Goal: Task Accomplishment & Management: Manage account settings

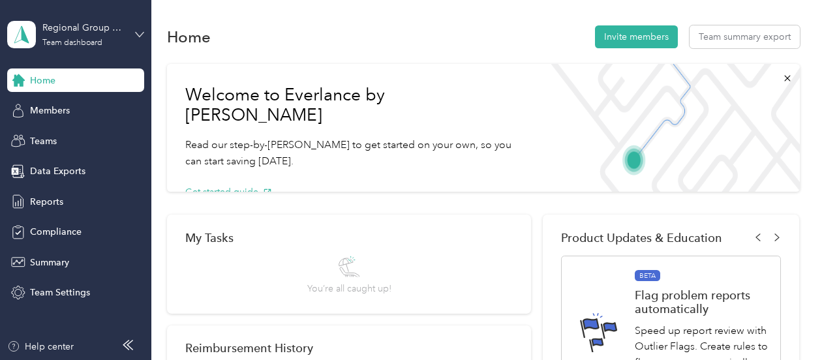
click at [140, 32] on icon at bounding box center [139, 34] width 9 height 9
click at [53, 138] on div "Personal dashboard" at bounding box center [144, 134] width 256 height 23
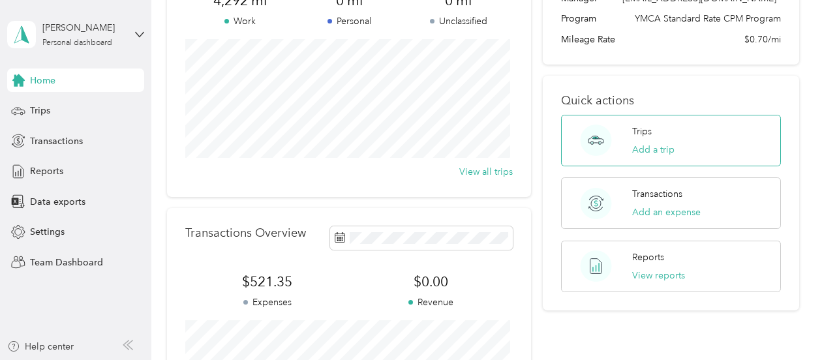
scroll to position [131, 0]
click at [647, 146] on button "Add a trip" at bounding box center [653, 149] width 42 height 14
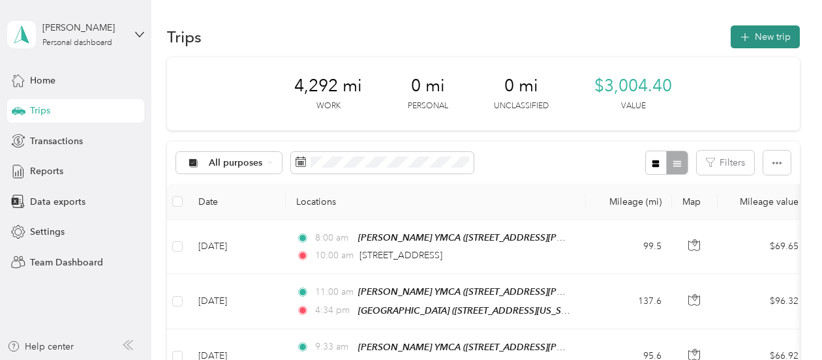
click at [774, 31] on button "New trip" at bounding box center [765, 36] width 69 height 23
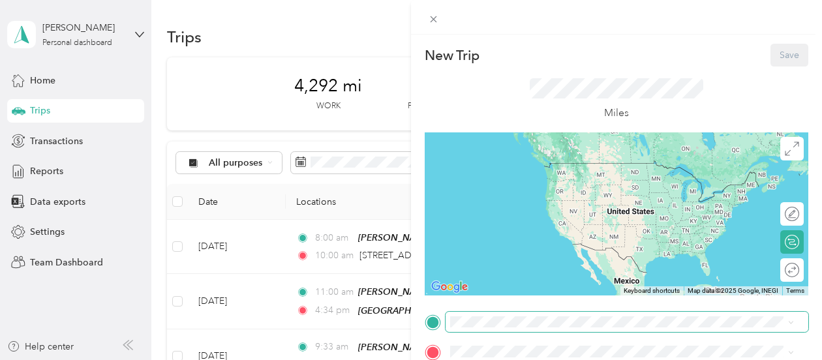
click at [470, 328] on span at bounding box center [627, 322] width 363 height 21
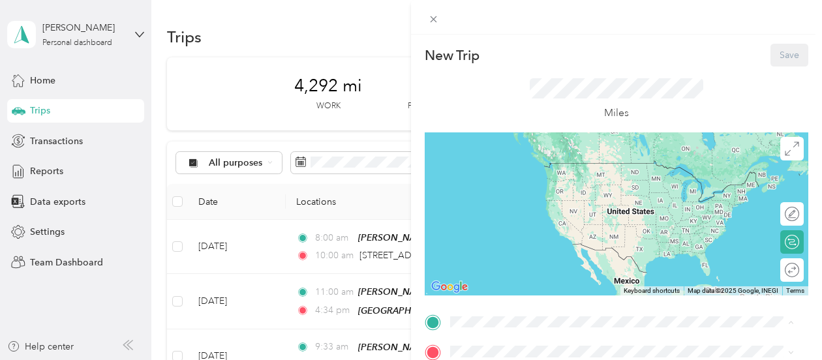
click at [478, 226] on span "[STREET_ADDRESS][PERSON_NAME][PERSON_NAME]" at bounding box center [589, 223] width 228 height 11
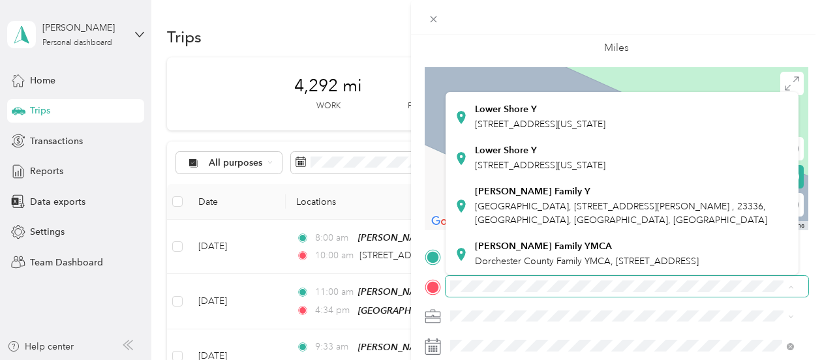
scroll to position [378, 0]
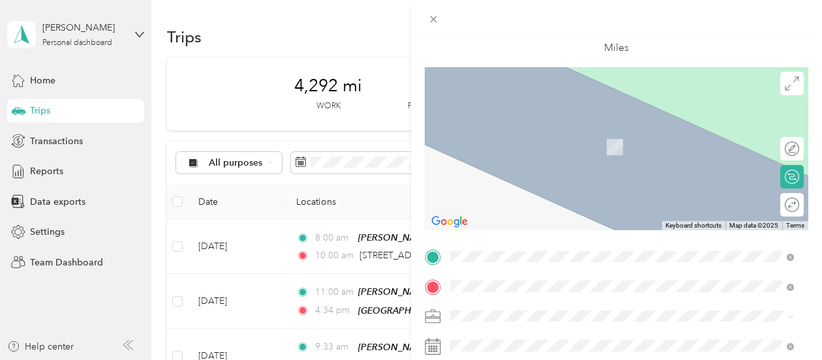
click at [509, 153] on span "YMCA, [STREET_ADDRESS][GEOGRAPHIC_DATA]" at bounding box center [579, 147] width 208 height 11
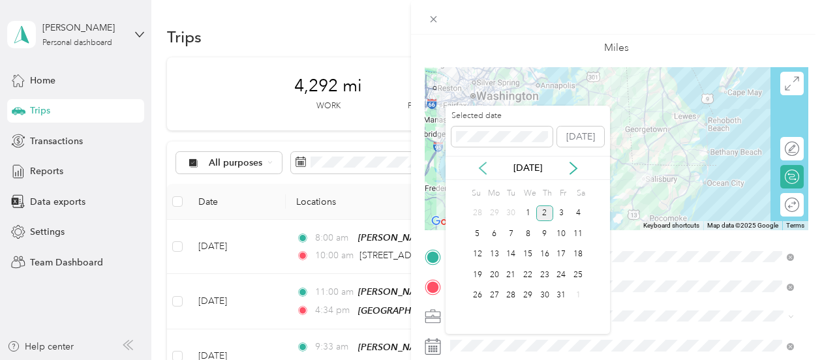
click at [482, 169] on icon at bounding box center [483, 168] width 7 height 12
click at [530, 238] on div "10" at bounding box center [527, 234] width 17 height 16
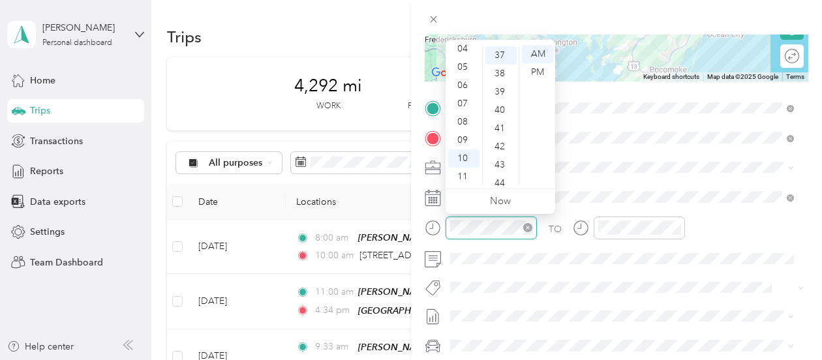
scroll to position [676, 0]
click at [463, 179] on div "11" at bounding box center [463, 177] width 31 height 18
click at [505, 51] on div "00" at bounding box center [500, 54] width 31 height 18
click at [532, 52] on div "AM" at bounding box center [537, 54] width 31 height 18
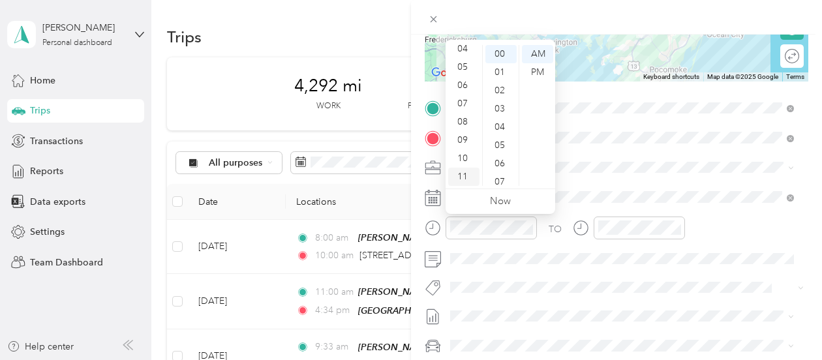
click at [460, 175] on div "11" at bounding box center [463, 177] width 31 height 18
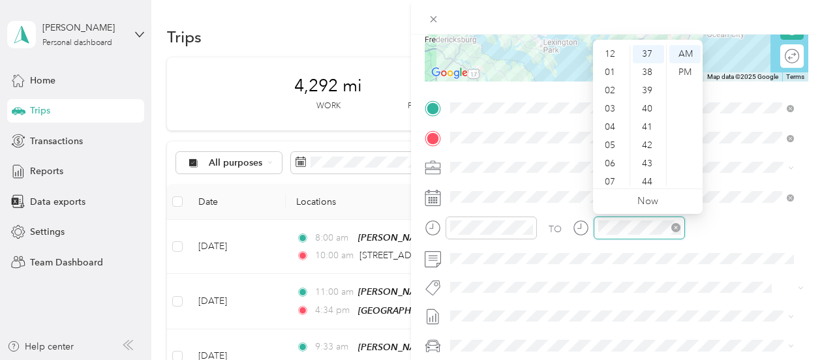
scroll to position [78, 0]
click at [609, 79] on div "02" at bounding box center [611, 77] width 31 height 18
click at [653, 52] on div "00" at bounding box center [648, 54] width 31 height 18
click at [681, 73] on div "PM" at bounding box center [684, 72] width 31 height 18
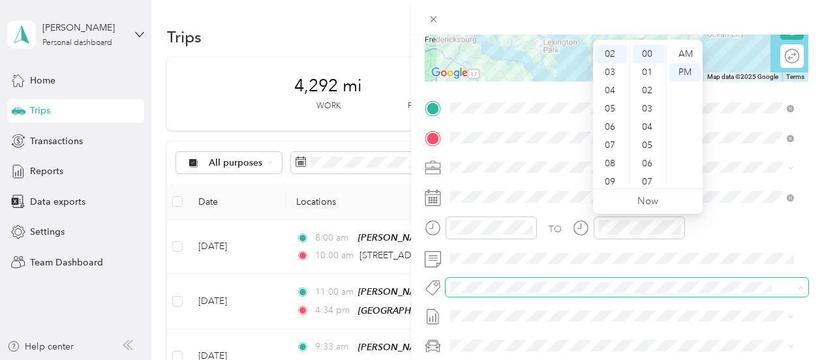
click at [662, 281] on span at bounding box center [616, 288] width 341 height 14
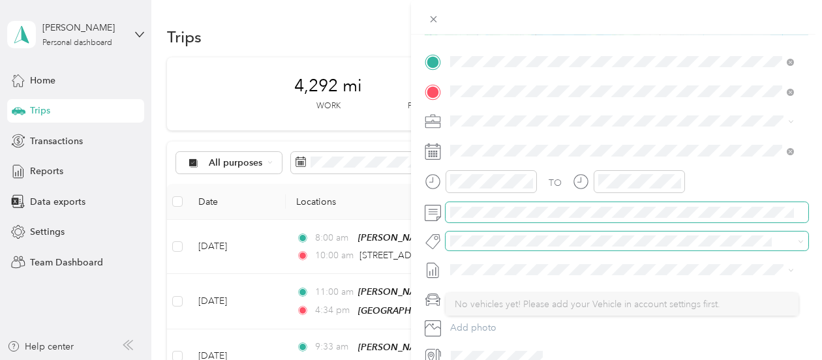
scroll to position [279, 0]
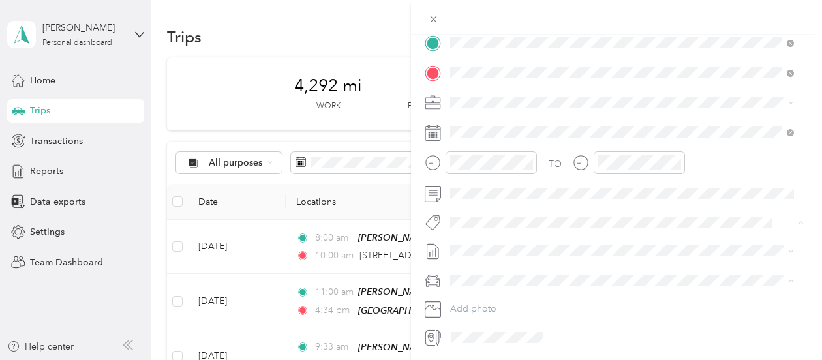
click at [506, 197] on span "3235 - Mileage" at bounding box center [491, 199] width 55 height 12
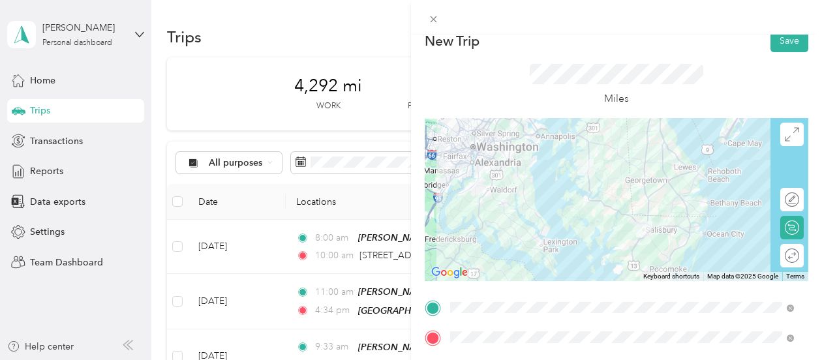
scroll to position [0, 0]
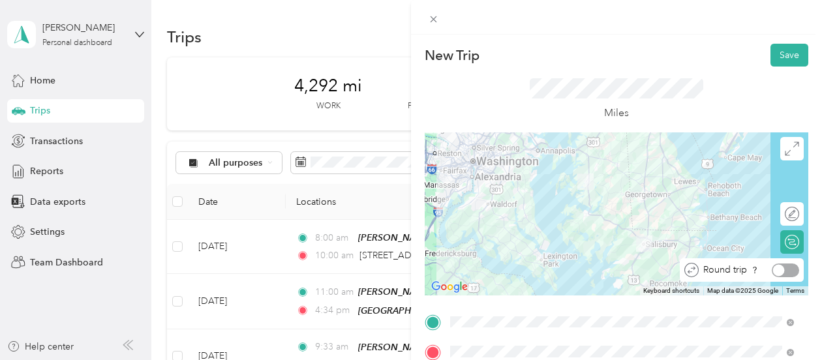
click at [778, 271] on div at bounding box center [785, 271] width 27 height 14
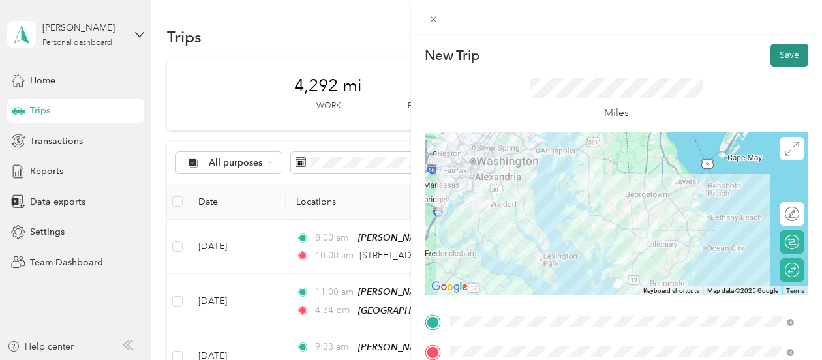
click at [779, 54] on button "Save" at bounding box center [790, 55] width 38 height 23
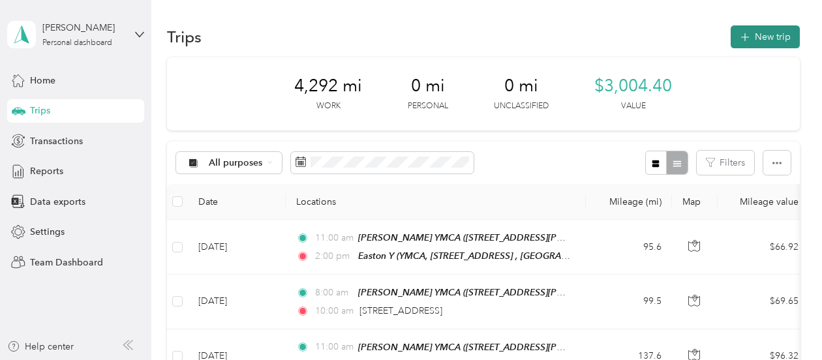
click at [752, 40] on button "New trip" at bounding box center [765, 36] width 69 height 23
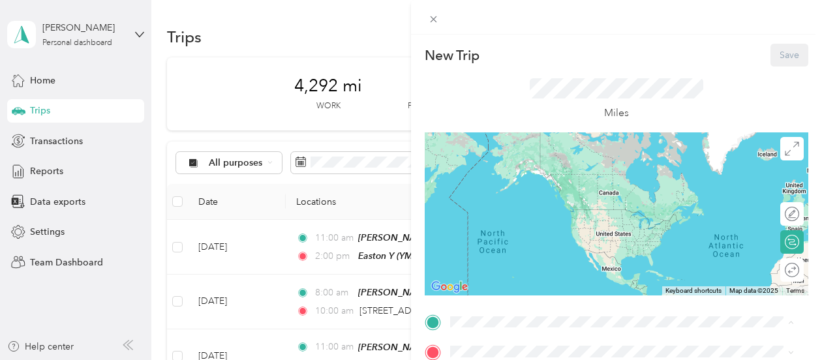
click at [536, 229] on span "[STREET_ADDRESS][PERSON_NAME][PERSON_NAME]" at bounding box center [589, 223] width 228 height 11
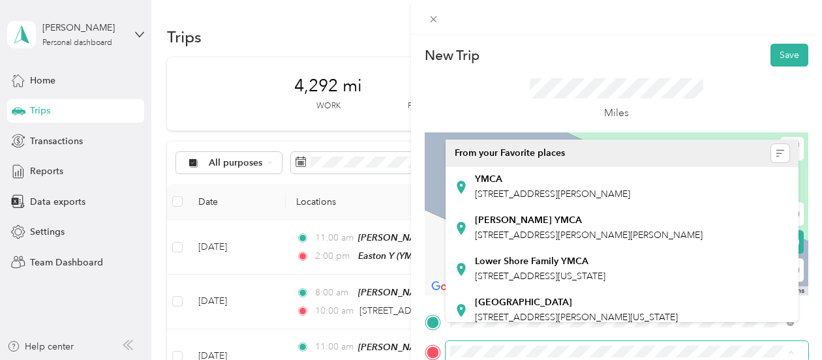
scroll to position [65, 0]
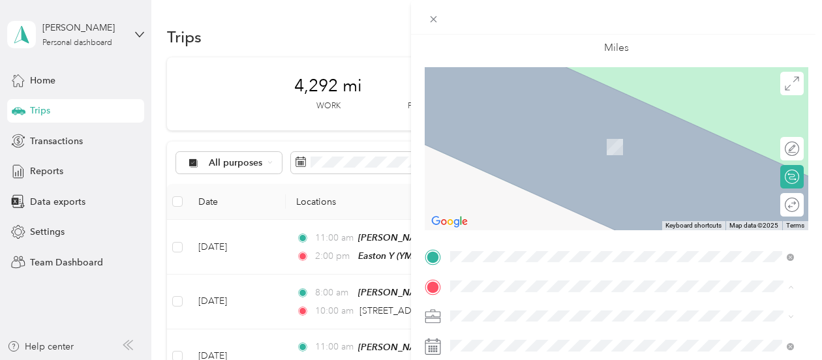
click at [509, 236] on div "Lower Shore Family YMCA [STREET_ADDRESS][US_STATE]" at bounding box center [540, 222] width 131 height 27
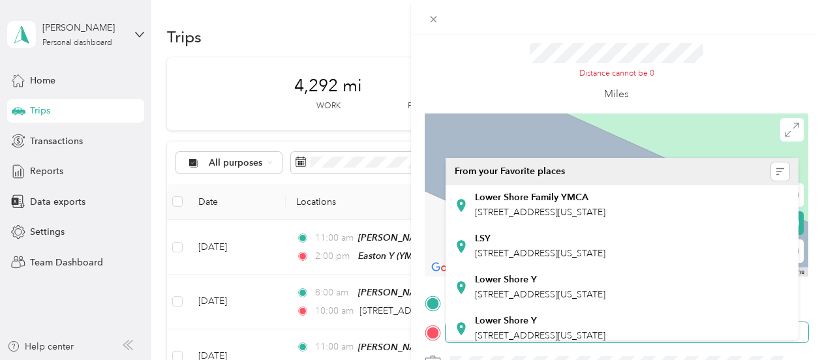
scroll to position [16, 0]
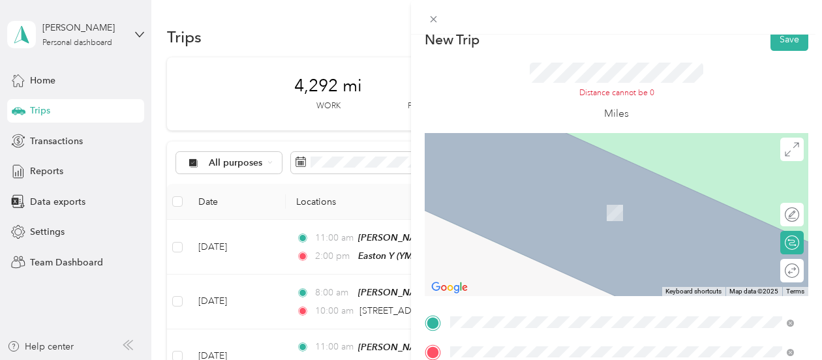
click at [507, 259] on span "[STREET_ADDRESS][US_STATE]" at bounding box center [540, 253] width 131 height 11
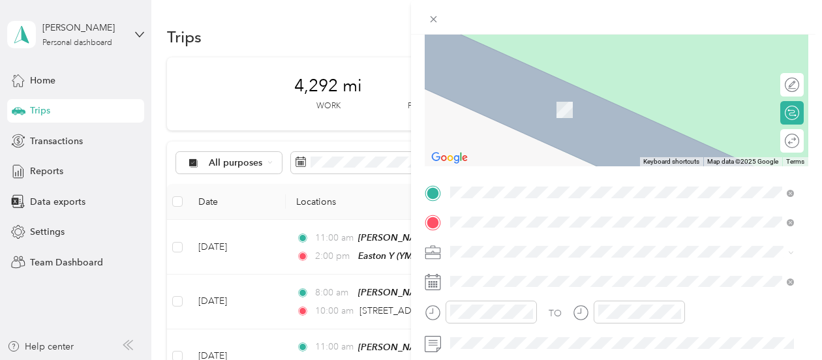
scroll to position [146, 0]
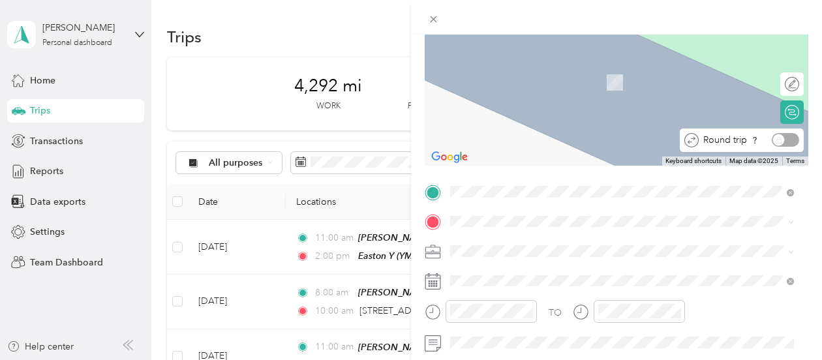
click at [779, 138] on div "Round trip" at bounding box center [749, 140] width 100 height 14
drag, startPoint x: 767, startPoint y: 139, endPoint x: 787, endPoint y: 140, distance: 19.6
click at [787, 140] on div "Round trip" at bounding box center [749, 140] width 100 height 14
click at [782, 140] on div "Round trip" at bounding box center [749, 140] width 100 height 14
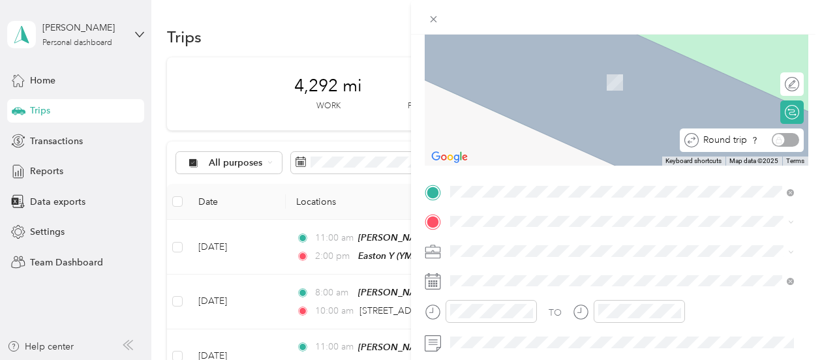
click at [763, 138] on div "Round trip" at bounding box center [749, 140] width 100 height 14
click at [555, 82] on span "[STREET_ADDRESS][US_STATE]" at bounding box center [540, 76] width 131 height 12
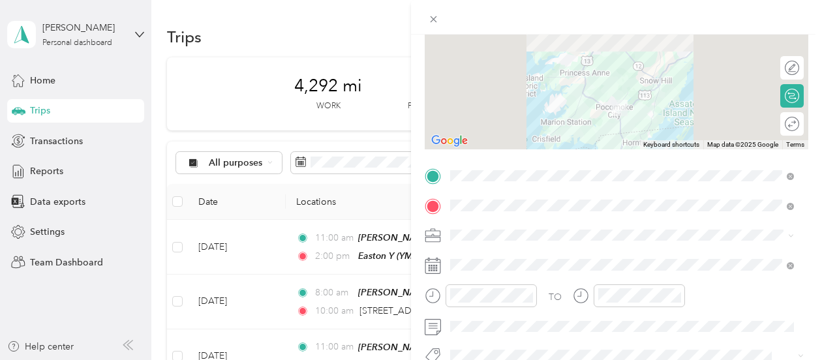
scroll to position [131, 0]
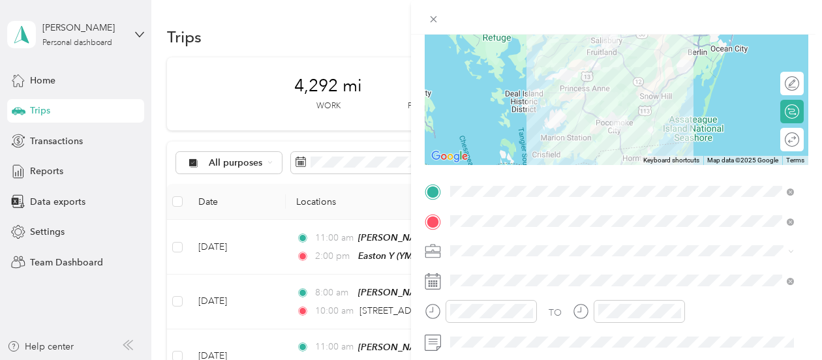
click at [578, 104] on div at bounding box center [617, 83] width 384 height 163
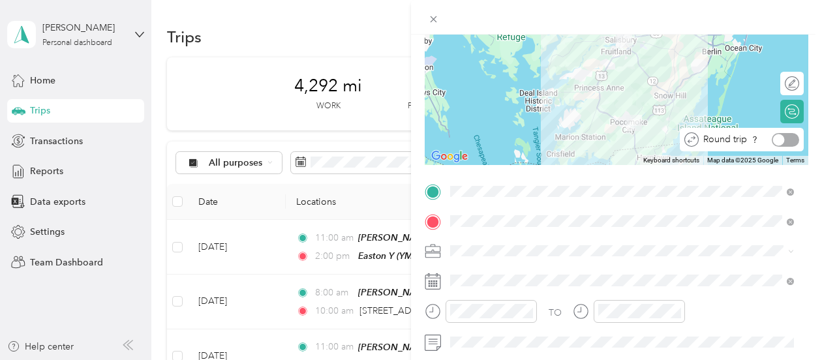
click at [776, 145] on div at bounding box center [785, 140] width 27 height 14
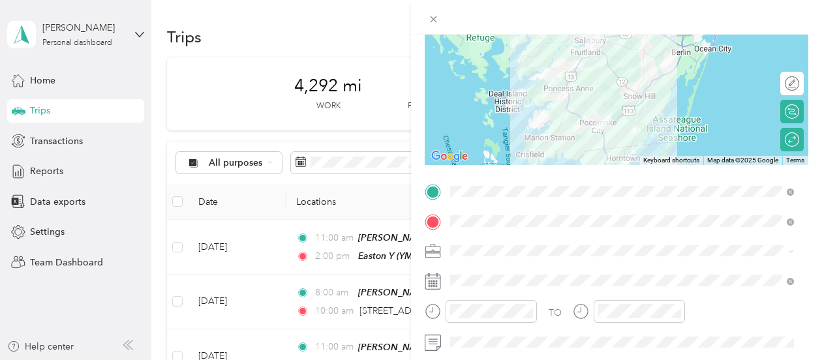
click at [562, 112] on div at bounding box center [617, 83] width 384 height 163
click at [566, 112] on div at bounding box center [617, 83] width 384 height 163
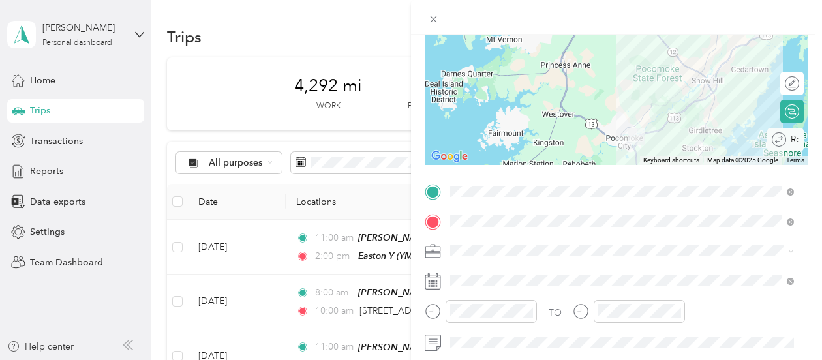
click at [786, 138] on div "Round trip" at bounding box center [792, 140] width 13 height 14
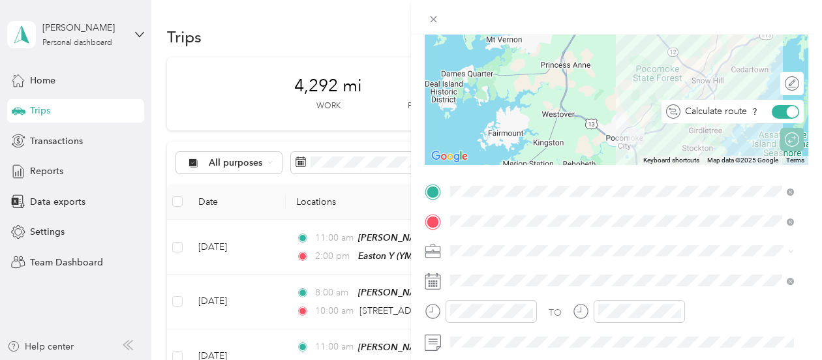
click at [787, 110] on div at bounding box center [793, 112] width 12 height 12
click at [559, 114] on div at bounding box center [617, 83] width 384 height 163
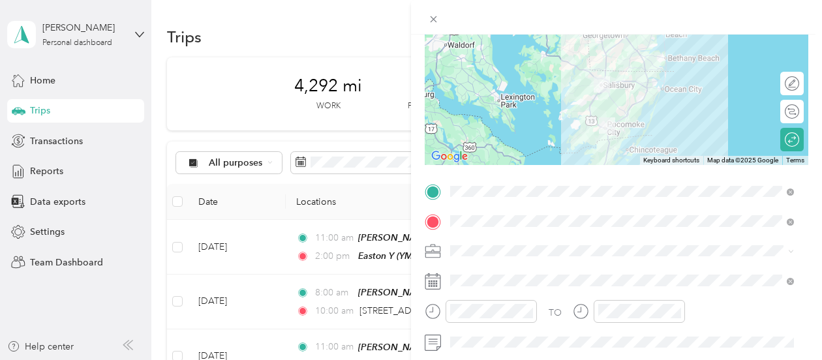
click at [590, 108] on div at bounding box center [617, 83] width 384 height 163
click at [782, 136] on div "Round trip" at bounding box center [775, 140] width 48 height 14
click at [767, 140] on div "Round trip" at bounding box center [749, 140] width 100 height 14
click at [539, 82] on span "[STREET_ADDRESS][US_STATE]" at bounding box center [540, 76] width 131 height 12
click at [586, 117] on div at bounding box center [617, 83] width 384 height 163
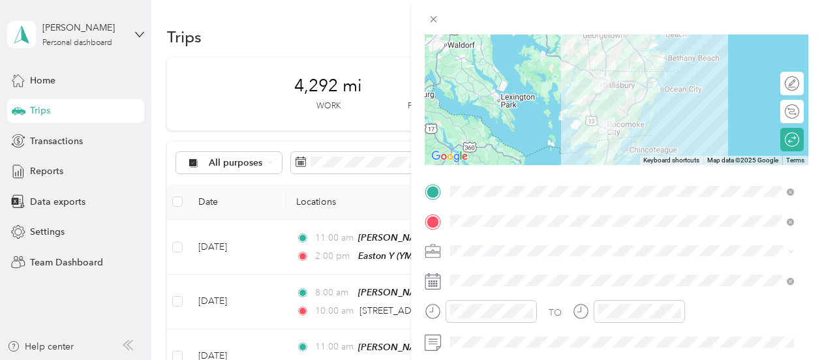
click at [586, 117] on div at bounding box center [617, 83] width 384 height 163
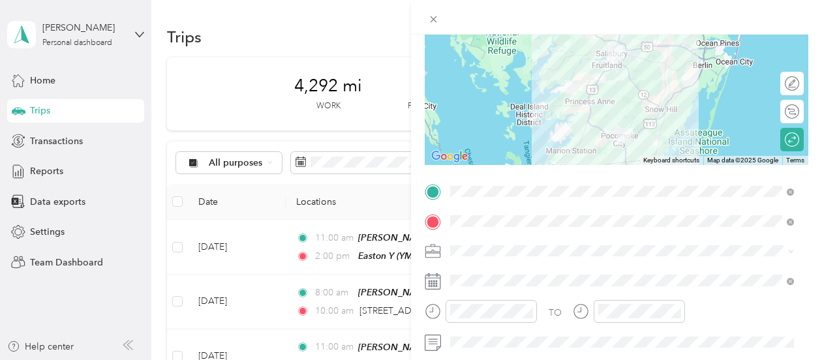
click at [594, 132] on div at bounding box center [617, 83] width 384 height 163
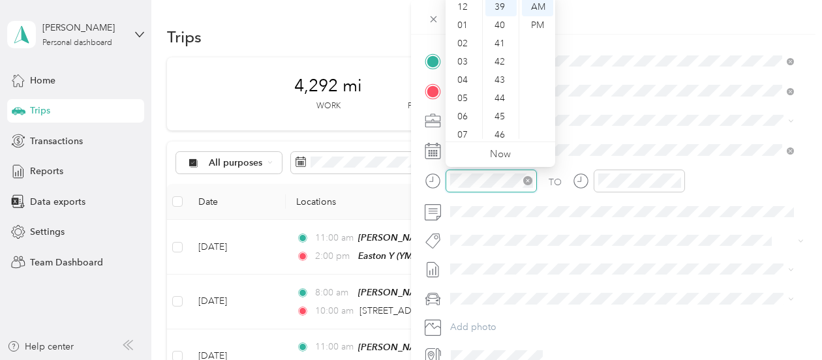
scroll to position [78, 0]
click at [464, 73] on div "08" at bounding box center [463, 75] width 31 height 18
click at [495, 7] on div "00" at bounding box center [500, 7] width 31 height 18
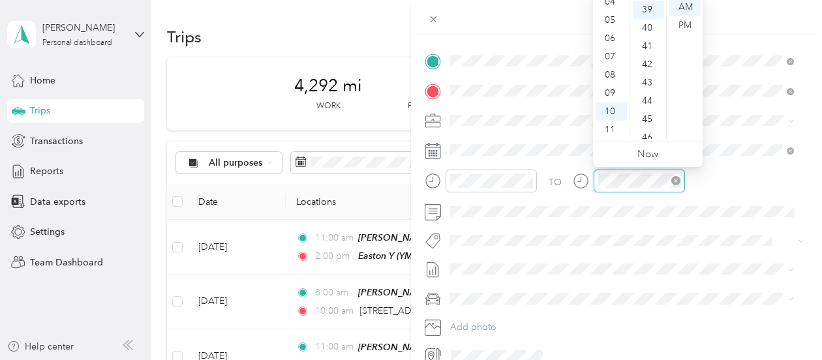
scroll to position [713, 0]
click at [612, 130] on div "11" at bounding box center [611, 130] width 31 height 18
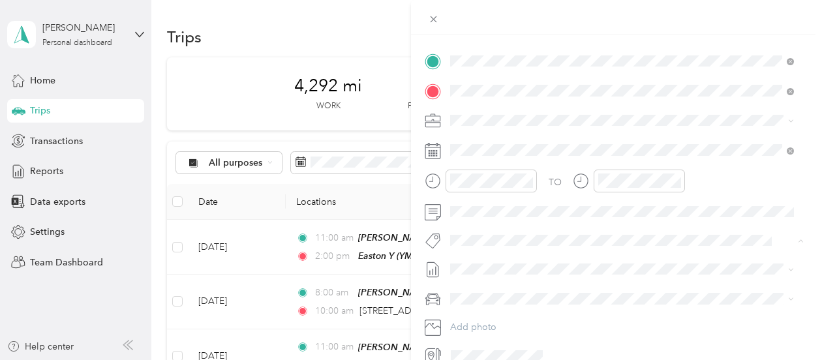
click at [482, 213] on span "3235 - Mileage" at bounding box center [491, 217] width 55 height 12
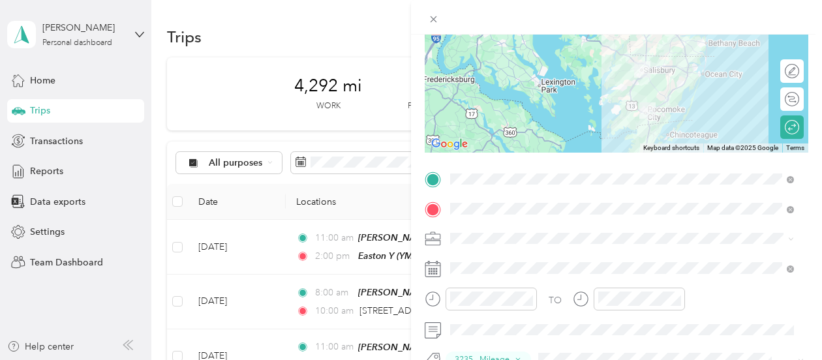
scroll to position [0, 0]
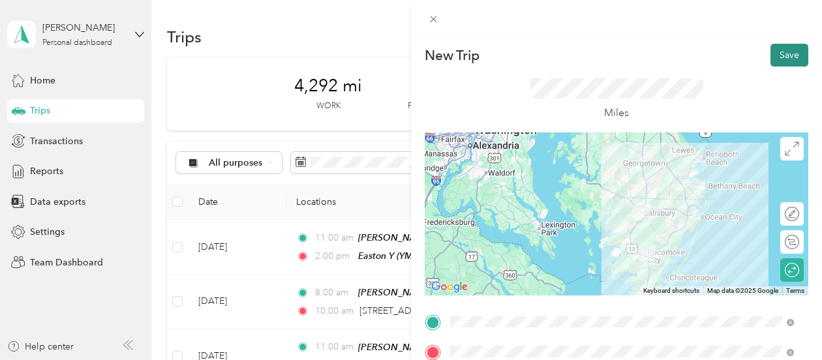
click at [773, 47] on button "Save" at bounding box center [790, 55] width 38 height 23
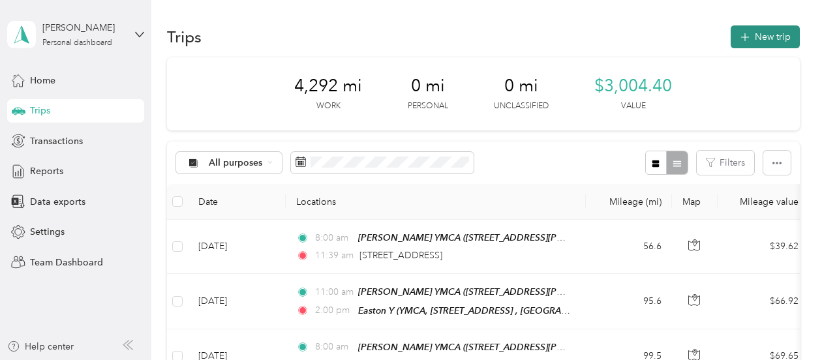
click at [770, 37] on button "New trip" at bounding box center [765, 36] width 69 height 23
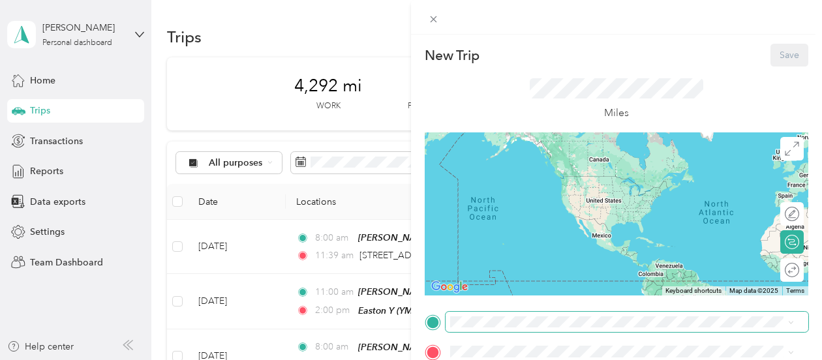
click at [499, 315] on span at bounding box center [627, 322] width 363 height 21
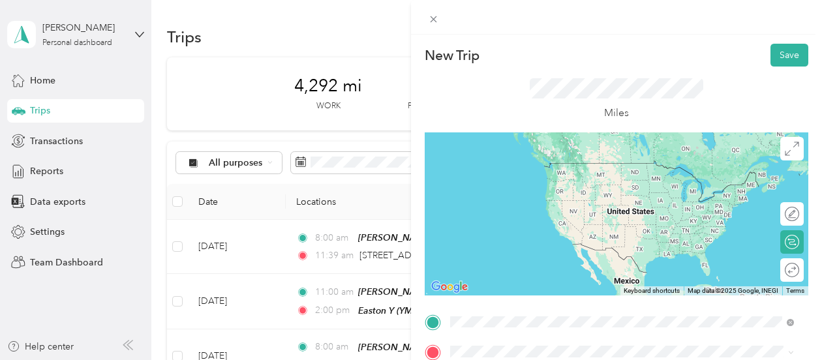
click at [533, 186] on div "[PERSON_NAME] YMCA [STREET_ADDRESS][PERSON_NAME][PERSON_NAME]" at bounding box center [589, 175] width 228 height 27
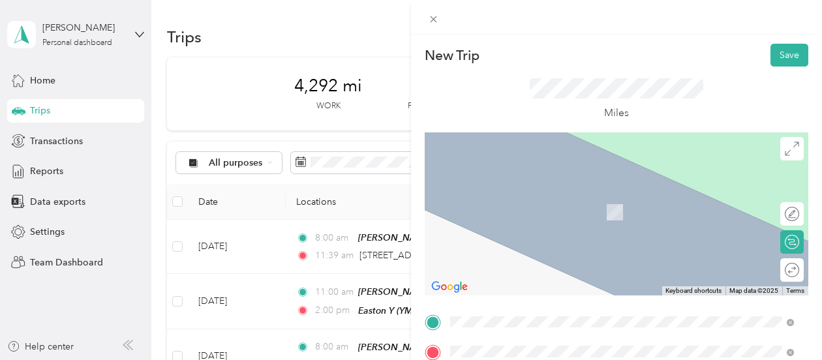
click at [508, 211] on span "YMCA, [STREET_ADDRESS][GEOGRAPHIC_DATA]" at bounding box center [579, 212] width 208 height 11
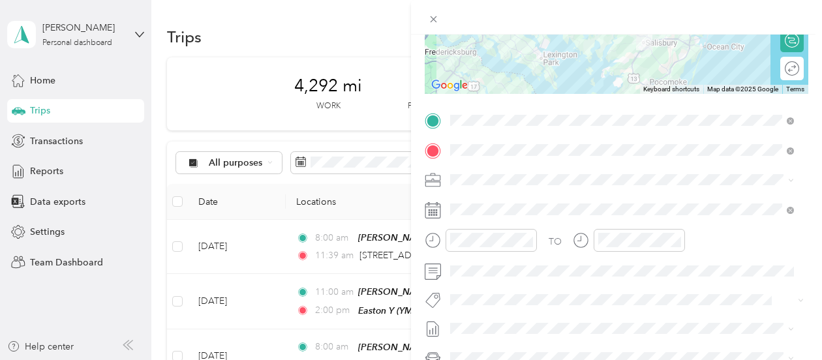
scroll to position [204, 0]
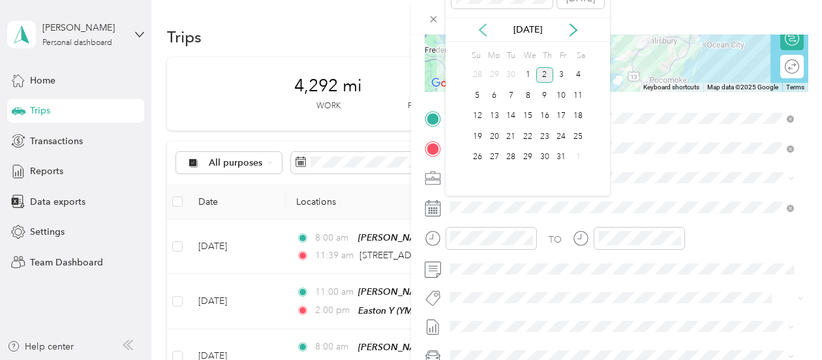
click at [485, 25] on icon at bounding box center [482, 29] width 13 height 13
click at [543, 116] on div "18" at bounding box center [544, 116] width 17 height 16
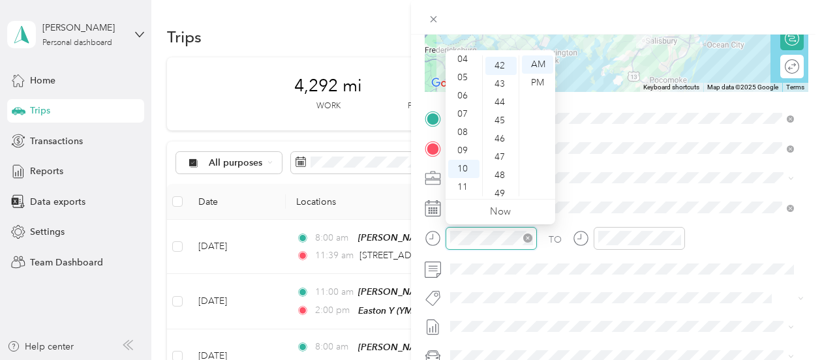
scroll to position [767, 0]
click at [673, 238] on icon "close-circle" at bounding box center [675, 238] width 9 height 9
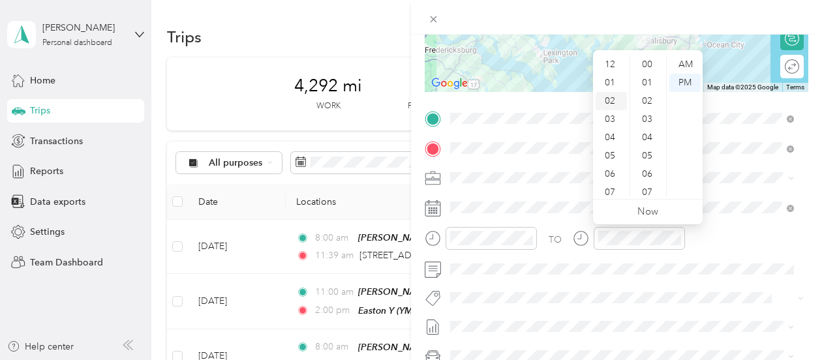
click at [607, 100] on div "02" at bounding box center [611, 101] width 31 height 18
click at [645, 124] on div "30" at bounding box center [648, 124] width 31 height 18
click at [650, 123] on div "30" at bounding box center [648, 124] width 31 height 18
click at [684, 79] on div "PM" at bounding box center [684, 83] width 31 height 18
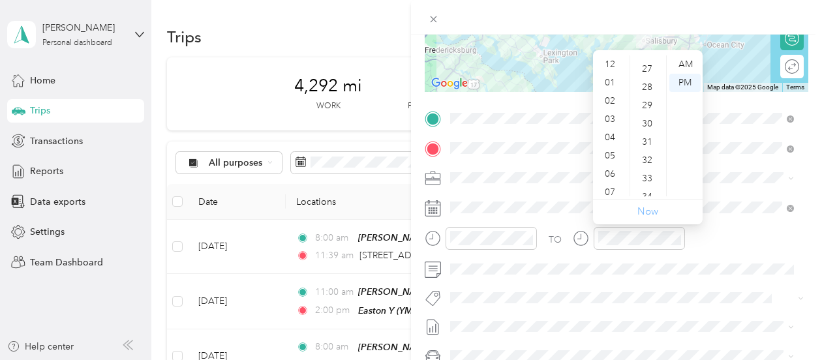
click at [643, 213] on link "Now" at bounding box center [648, 212] width 21 height 12
click at [688, 84] on div "PM" at bounding box center [684, 83] width 31 height 18
click at [611, 70] on div "02" at bounding box center [611, 71] width 31 height 18
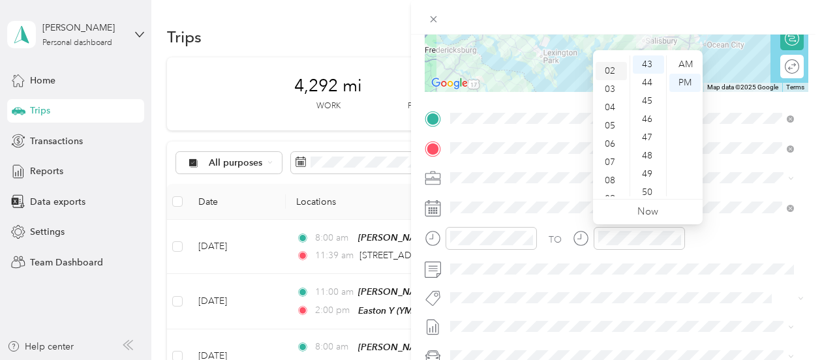
scroll to position [37, 0]
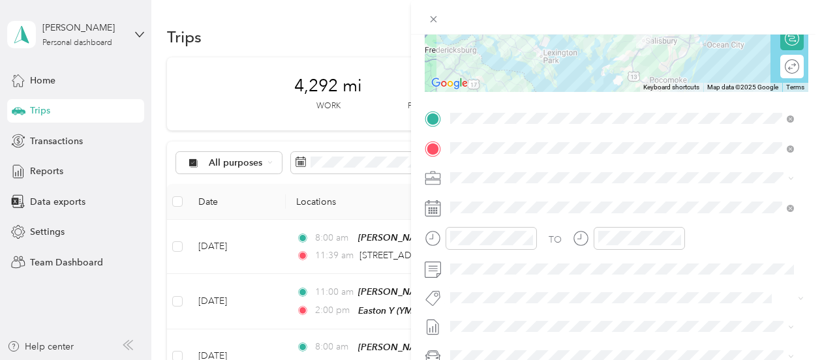
click at [482, 271] on span "3235 - Mileage" at bounding box center [491, 274] width 55 height 12
click at [774, 72] on div "Round trip" at bounding box center [765, 67] width 67 height 14
click at [777, 70] on div "Round trip" at bounding box center [760, 67] width 77 height 14
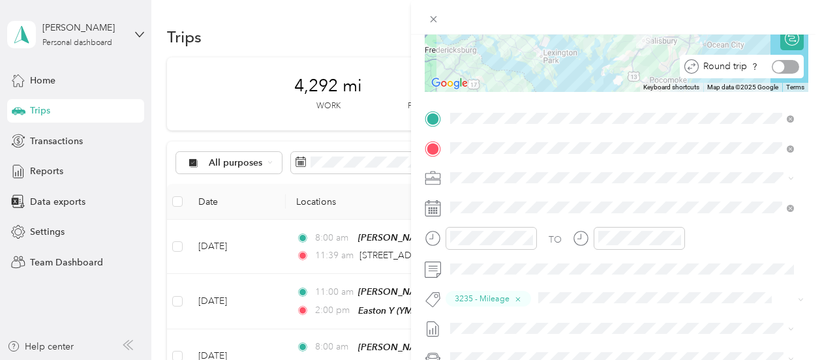
click at [784, 68] on div at bounding box center [785, 67] width 27 height 14
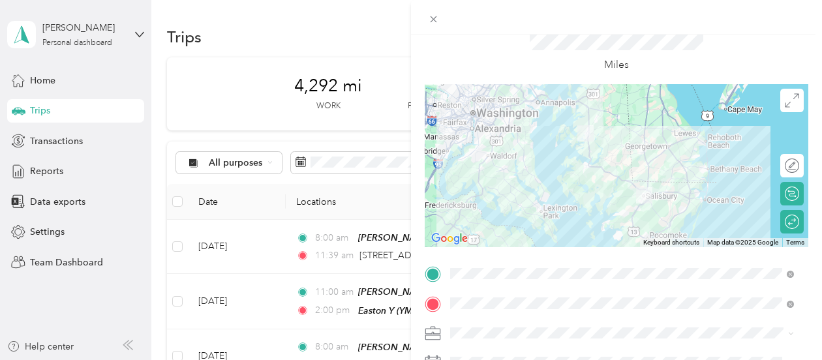
scroll to position [0, 0]
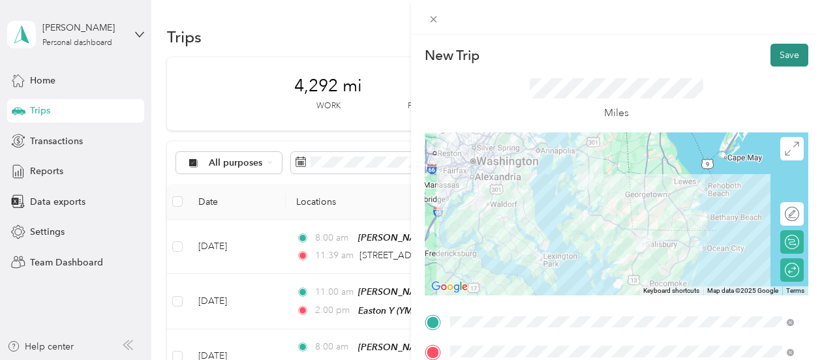
click at [778, 52] on button "Save" at bounding box center [790, 55] width 38 height 23
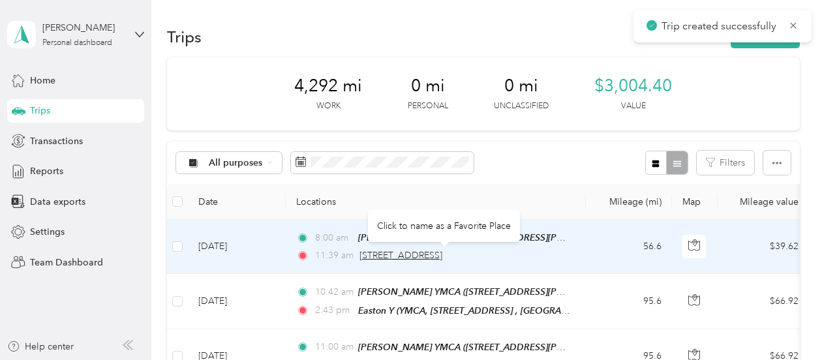
click at [442, 250] on span "[STREET_ADDRESS]" at bounding box center [401, 255] width 83 height 11
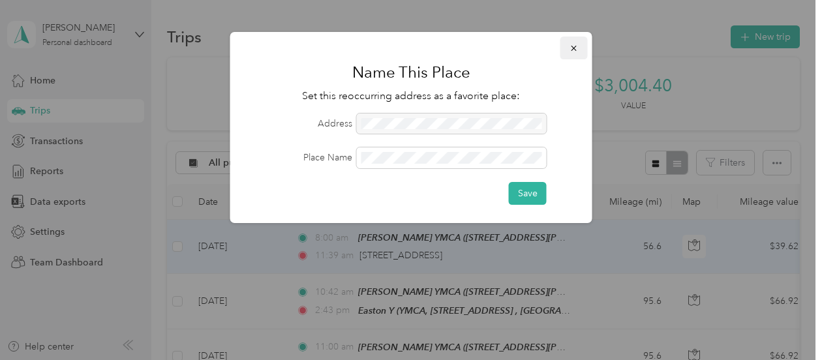
click at [572, 43] on span "button" at bounding box center [574, 47] width 9 height 11
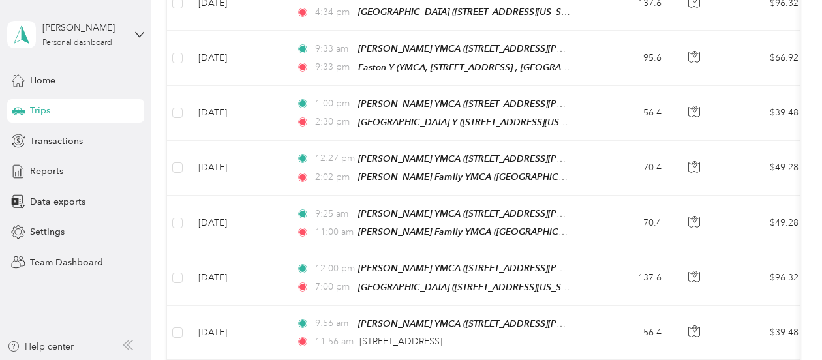
scroll to position [60, 0]
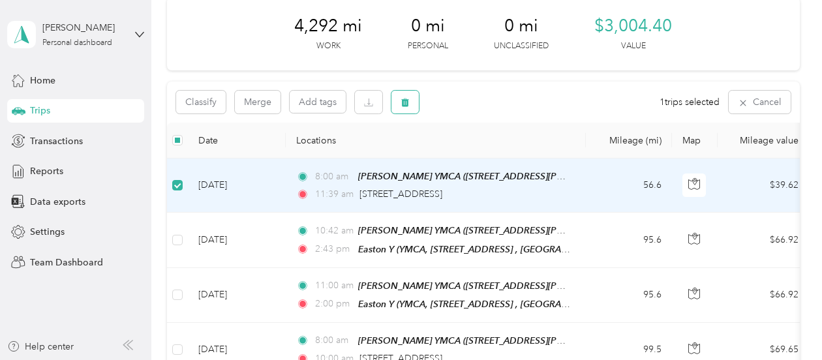
click at [408, 100] on icon "button" at bounding box center [406, 103] width 8 height 8
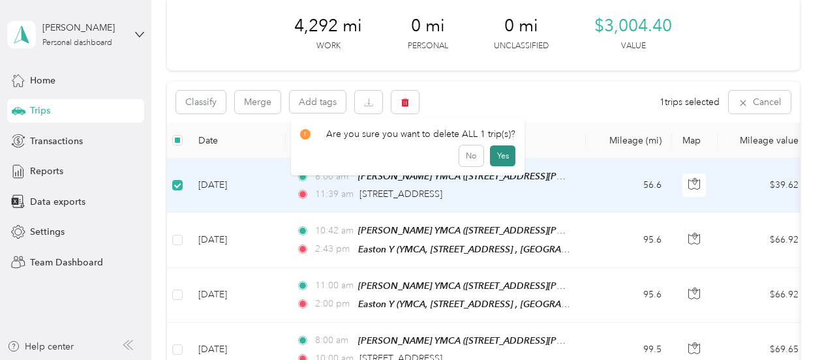
click at [500, 155] on button "Yes" at bounding box center [502, 156] width 25 height 21
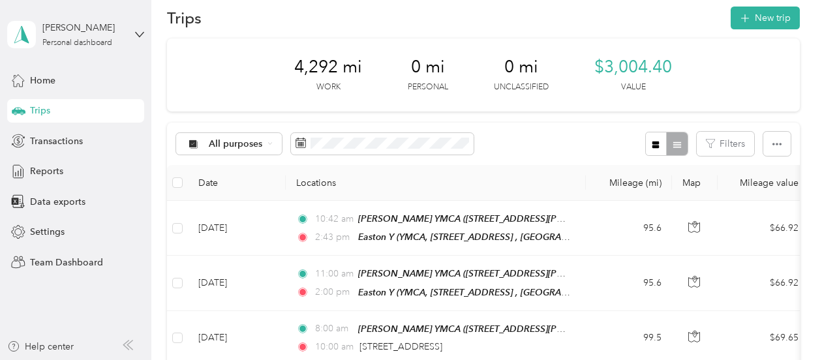
scroll to position [0, 0]
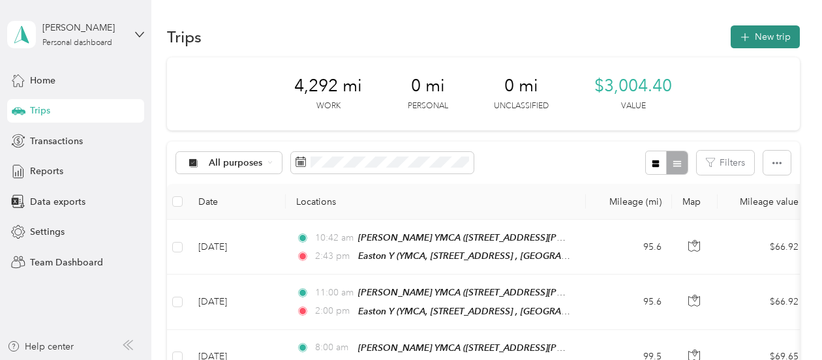
click at [768, 32] on button "New trip" at bounding box center [765, 36] width 69 height 23
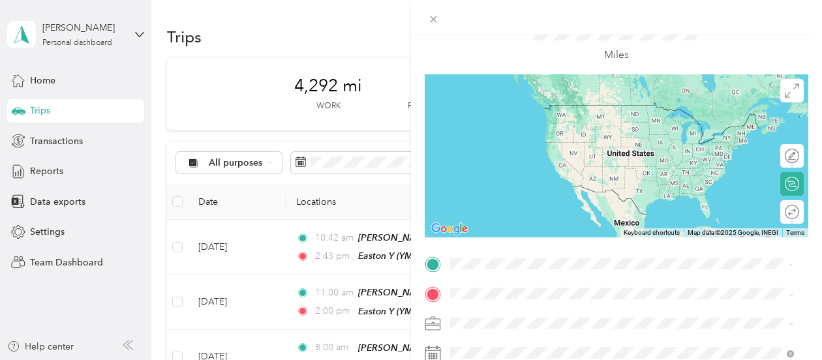
scroll to position [131, 0]
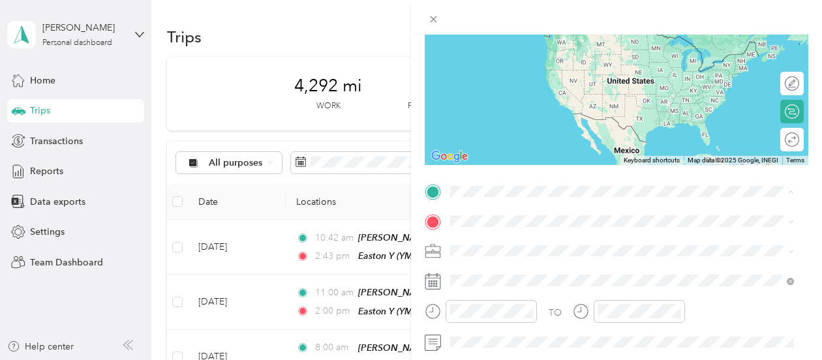
click at [508, 95] on span "[STREET_ADDRESS][PERSON_NAME][PERSON_NAME]" at bounding box center [589, 92] width 228 height 11
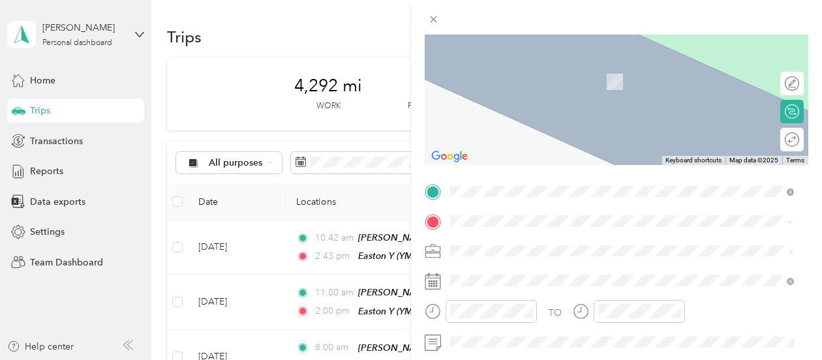
click at [514, 82] on span "[STREET_ADDRESS][US_STATE]" at bounding box center [540, 76] width 131 height 12
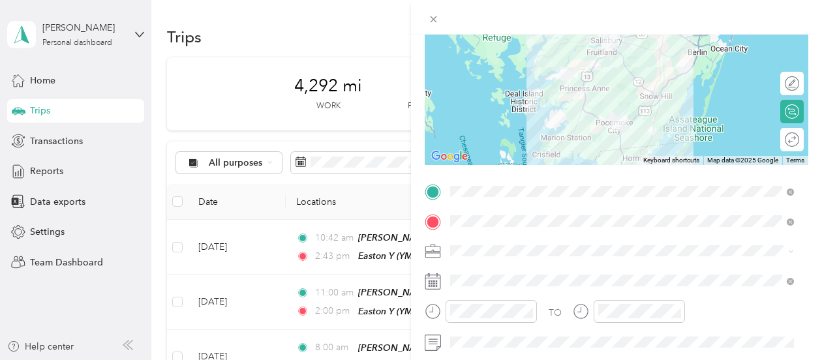
click at [581, 107] on div at bounding box center [617, 83] width 384 height 163
click at [577, 107] on div at bounding box center [617, 83] width 384 height 163
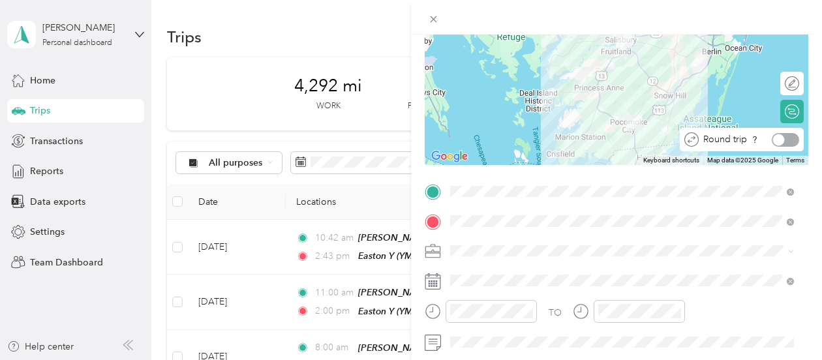
click at [786, 140] on div at bounding box center [785, 140] width 27 height 14
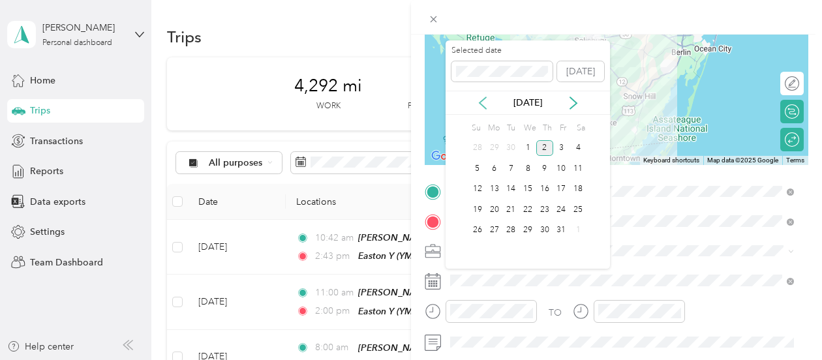
click at [482, 105] on icon at bounding box center [483, 103] width 7 height 12
click at [548, 172] on div "11" at bounding box center [544, 169] width 17 height 16
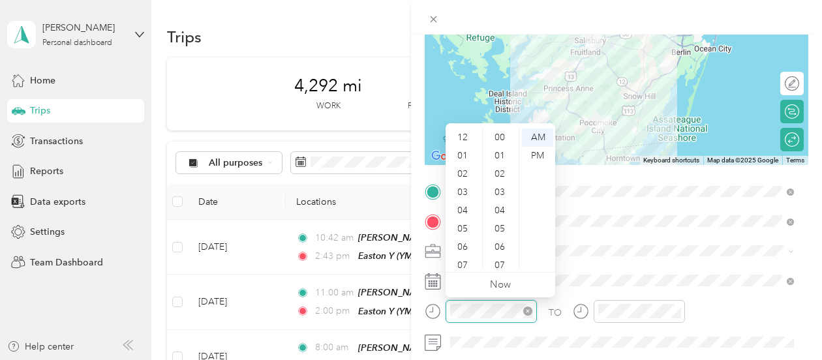
scroll to position [78, 0]
click at [462, 188] on div "07" at bounding box center [463, 187] width 31 height 18
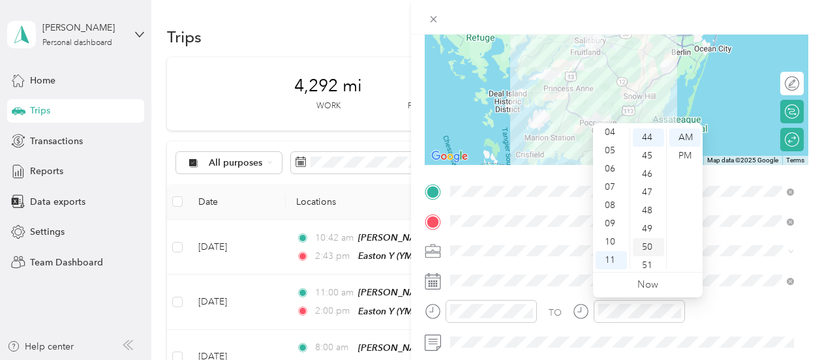
click at [649, 251] on div "50" at bounding box center [648, 247] width 31 height 18
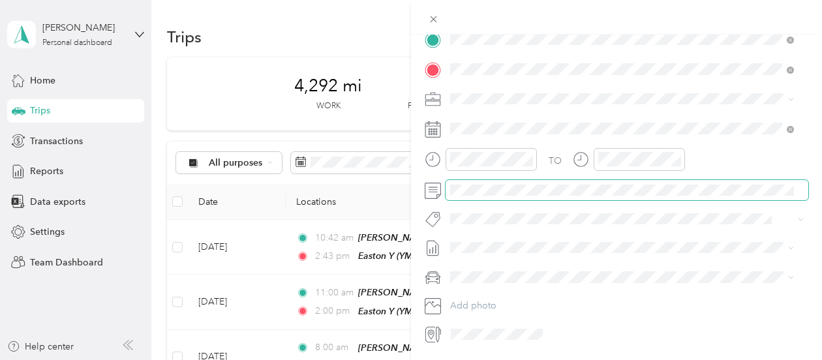
scroll to position [289, 0]
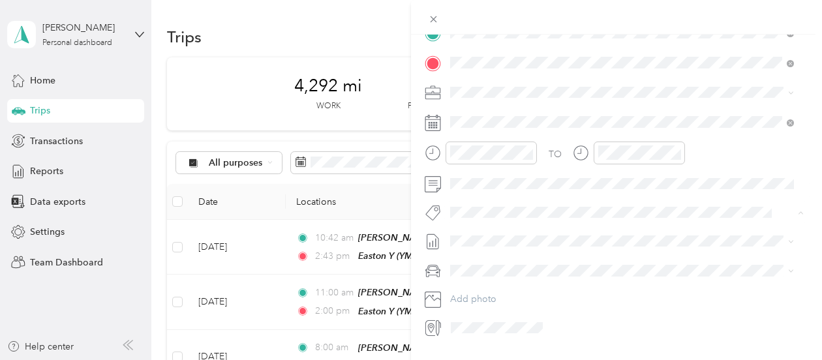
click at [494, 191] on li "3235 - Mileage" at bounding box center [622, 188] width 353 height 25
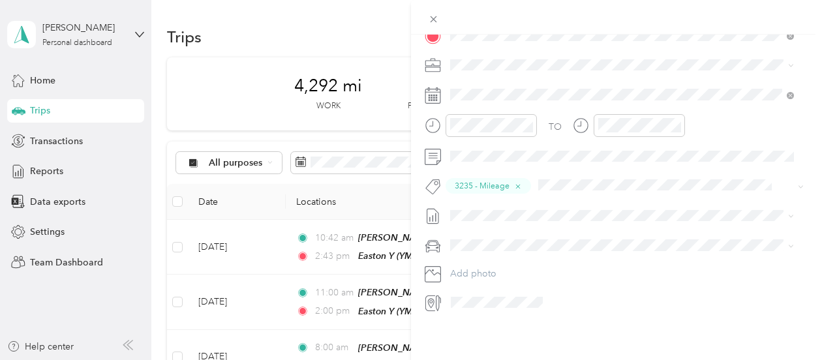
scroll to position [0, 0]
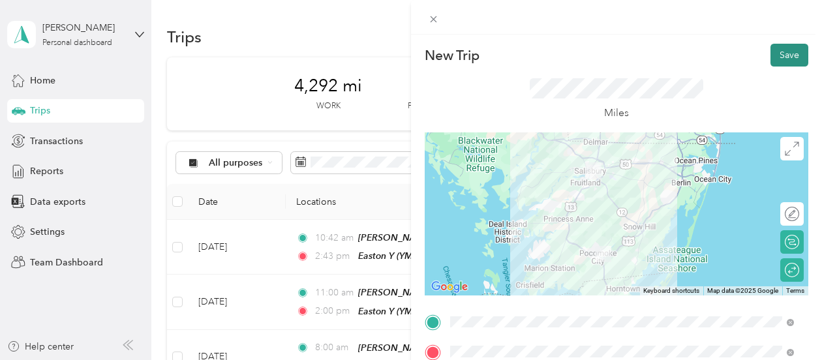
click at [779, 54] on button "Save" at bounding box center [790, 55] width 38 height 23
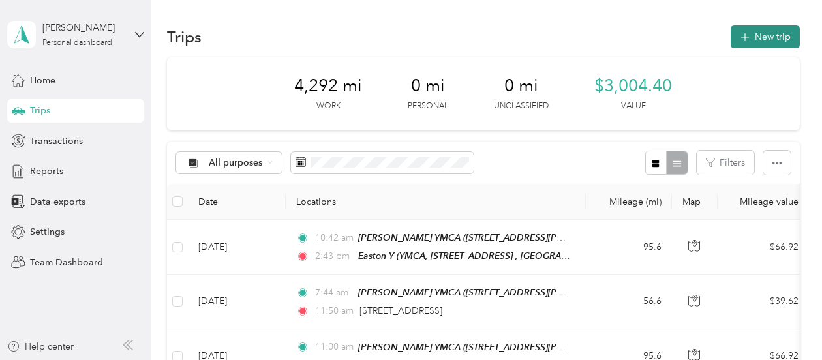
click at [775, 35] on button "New trip" at bounding box center [765, 36] width 69 height 23
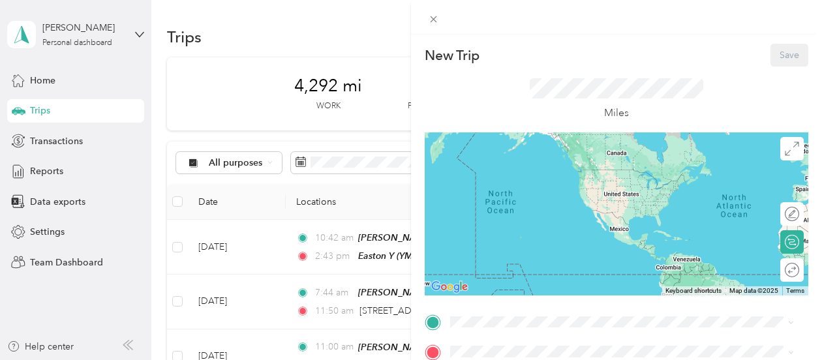
click at [502, 217] on div "[PERSON_NAME] YMCA [STREET_ADDRESS][PERSON_NAME][PERSON_NAME]" at bounding box center [589, 216] width 228 height 27
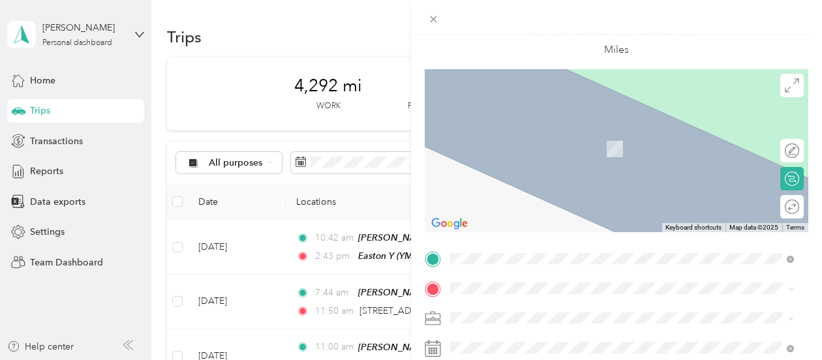
scroll to position [78, 0]
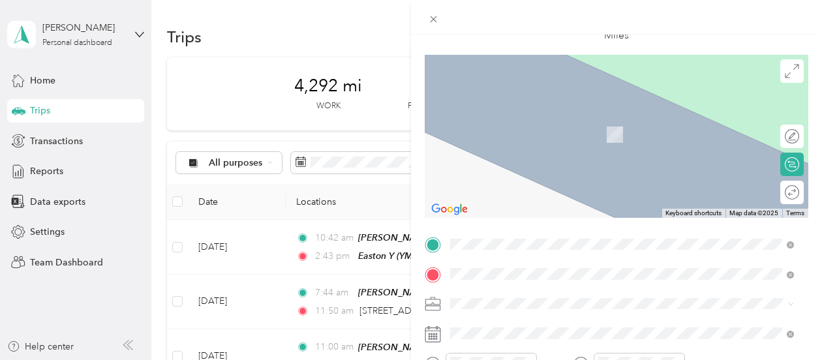
click at [536, 140] on span "Dorchester County Family YMCA, [STREET_ADDRESS]" at bounding box center [587, 134] width 224 height 11
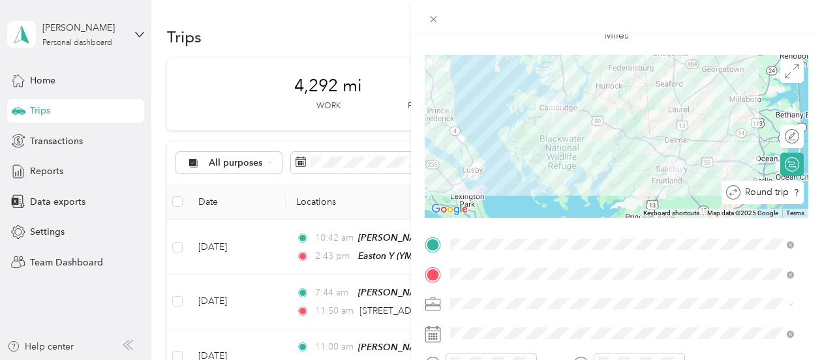
click at [814, 191] on div at bounding box center [814, 193] width 0 height 14
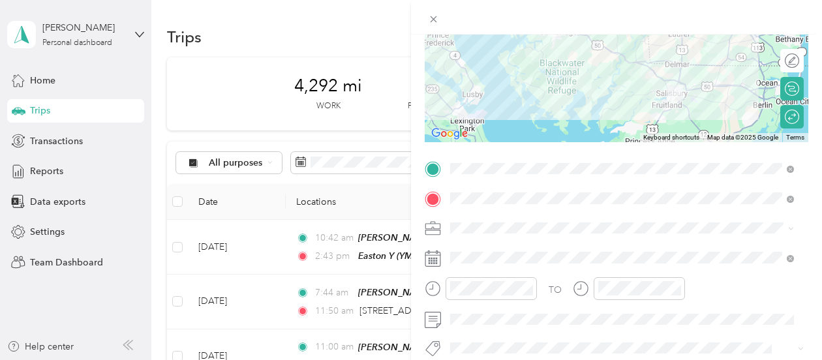
scroll to position [162, 0]
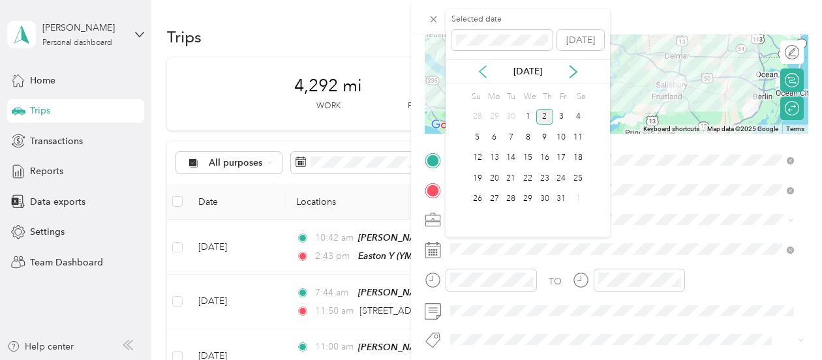
click at [483, 69] on icon at bounding box center [482, 71] width 13 height 13
click at [495, 177] on div "22" at bounding box center [494, 178] width 17 height 16
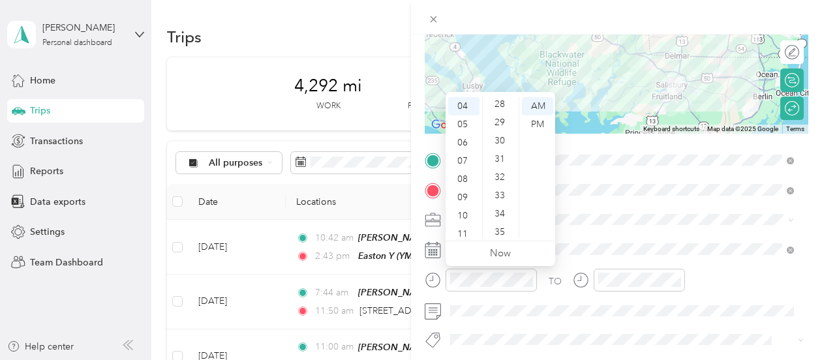
scroll to position [483, 0]
click at [499, 168] on div "30" at bounding box center [500, 171] width 31 height 18
click at [535, 126] on div "PM" at bounding box center [537, 124] width 31 height 18
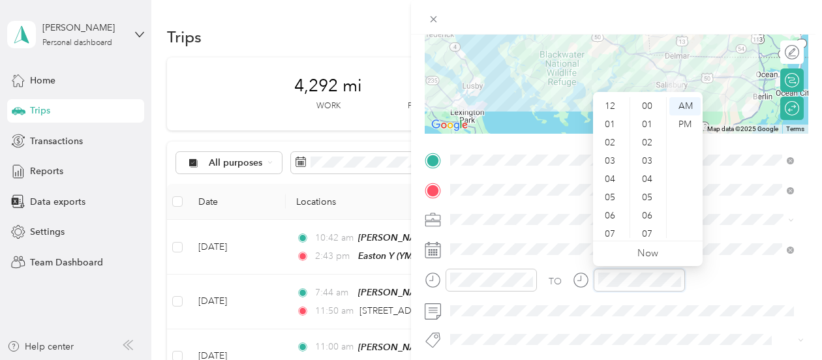
scroll to position [78, 0]
click at [611, 138] on div "06" at bounding box center [611, 138] width 31 height 18
click at [681, 126] on div "PM" at bounding box center [684, 124] width 31 height 18
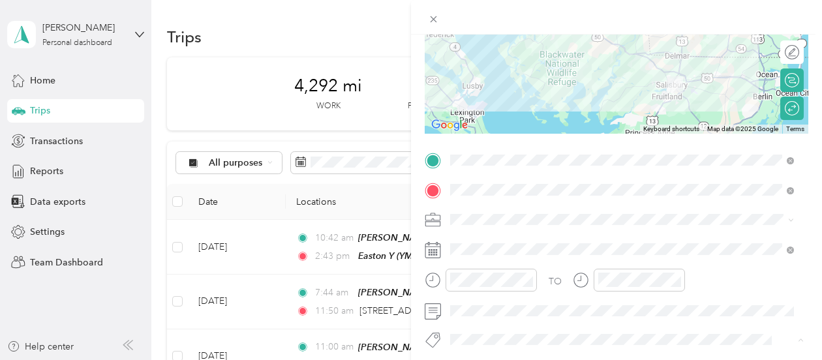
click at [487, 315] on span "3235 - Mileage" at bounding box center [491, 317] width 55 height 12
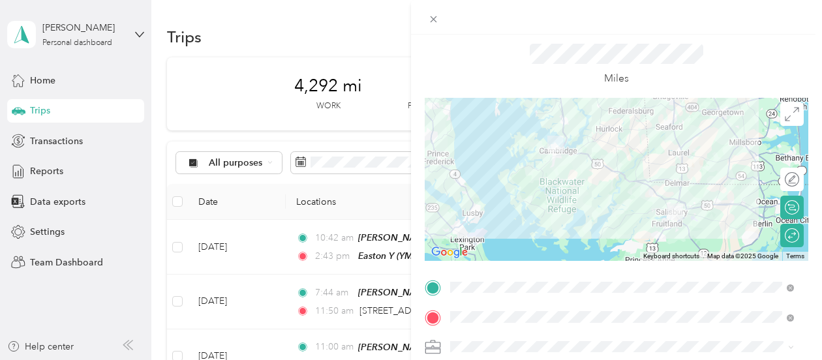
scroll to position [0, 0]
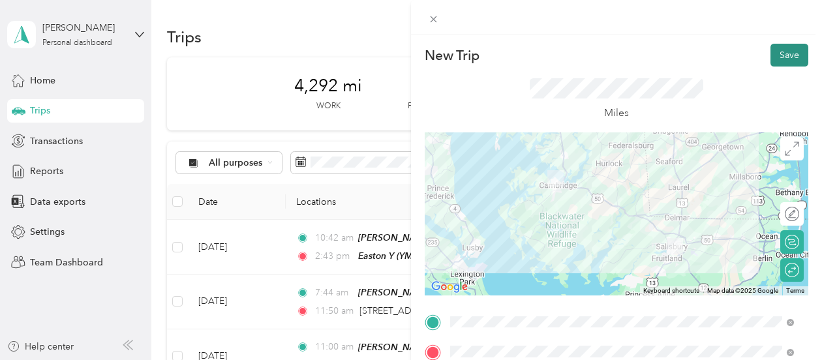
click at [784, 55] on button "Save" at bounding box center [790, 55] width 38 height 23
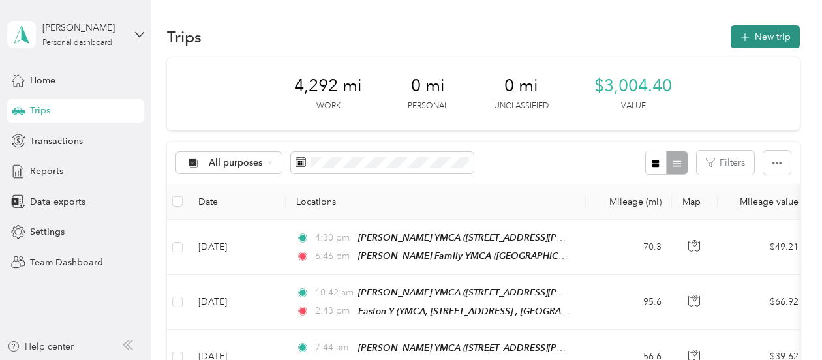
click at [756, 32] on button "New trip" at bounding box center [765, 36] width 69 height 23
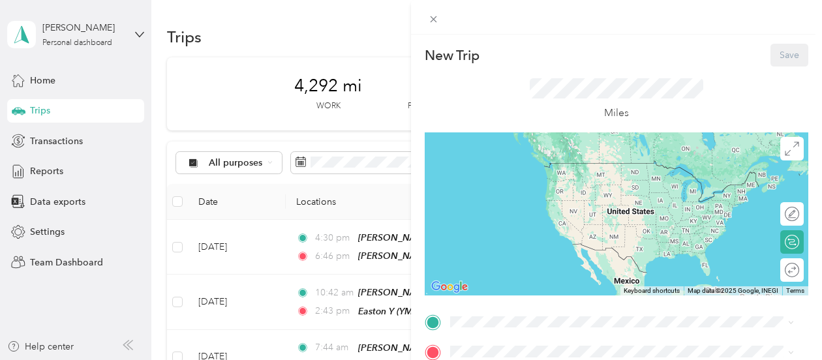
click at [510, 226] on span "[STREET_ADDRESS][PERSON_NAME][PERSON_NAME]" at bounding box center [589, 220] width 228 height 11
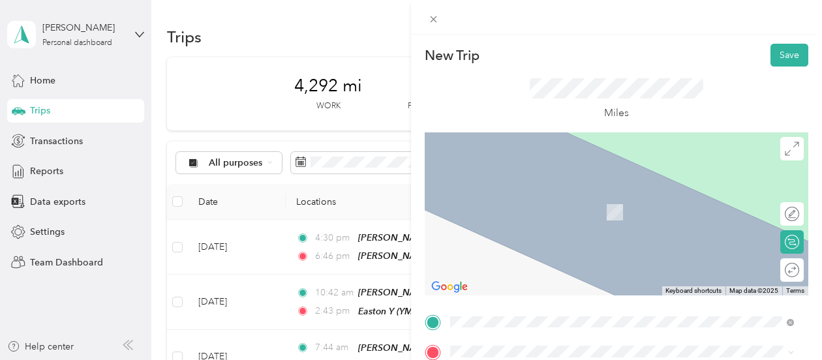
click at [523, 256] on div "[PERSON_NAME] Family YMCA [GEOGRAPHIC_DATA], [STREET_ADDRESS]" at bounding box center [587, 242] width 224 height 27
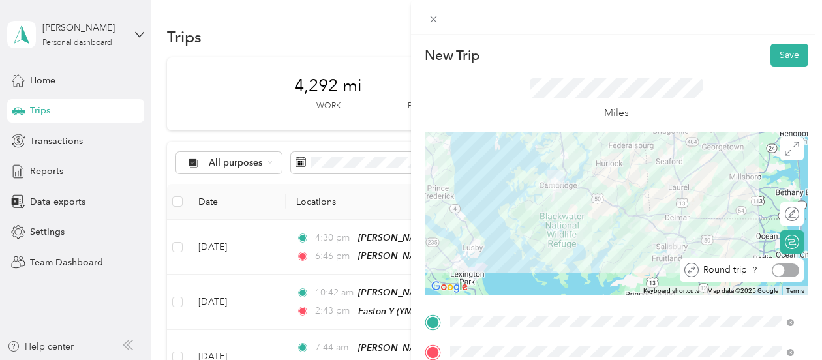
click at [783, 272] on div at bounding box center [785, 271] width 27 height 14
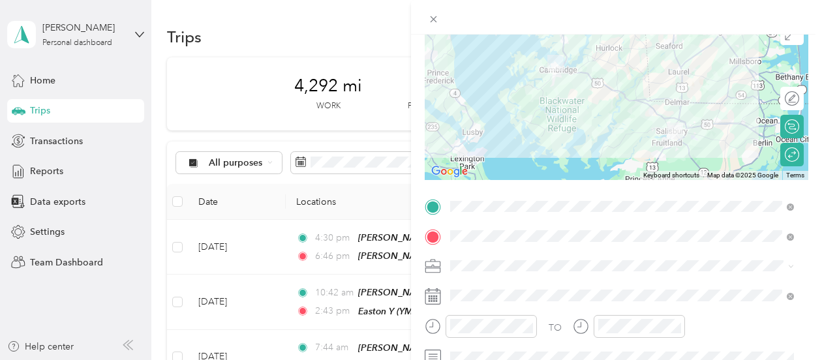
scroll to position [159, 0]
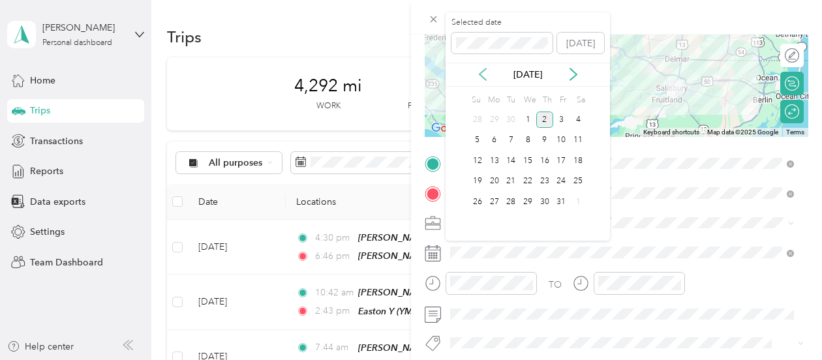
click at [484, 74] on icon at bounding box center [482, 74] width 13 height 13
click at [510, 183] on div "23" at bounding box center [510, 182] width 17 height 16
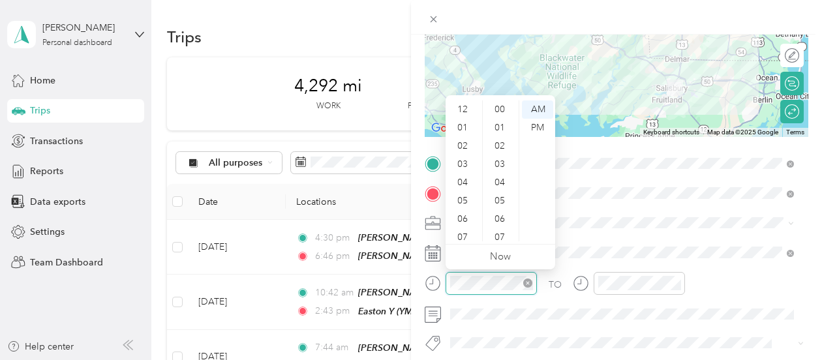
scroll to position [78, 0]
click at [463, 114] on div "02" at bounding box center [463, 113] width 31 height 18
drag, startPoint x: 497, startPoint y: 181, endPoint x: 500, endPoint y: 164, distance: 17.2
click at [497, 181] on div "30" at bounding box center [500, 183] width 31 height 18
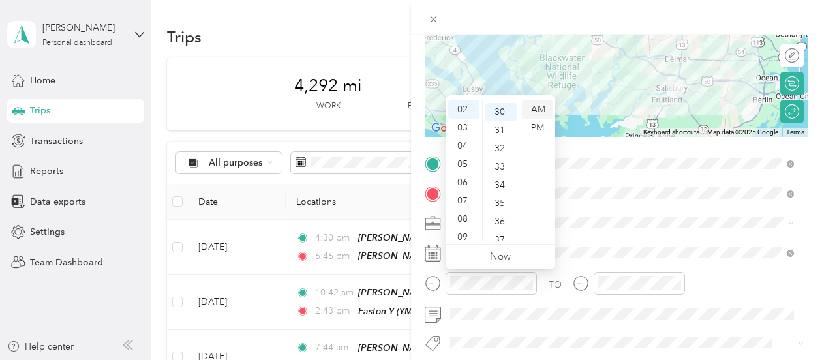
scroll to position [548, 0]
click at [532, 130] on div "PM" at bounding box center [537, 128] width 31 height 18
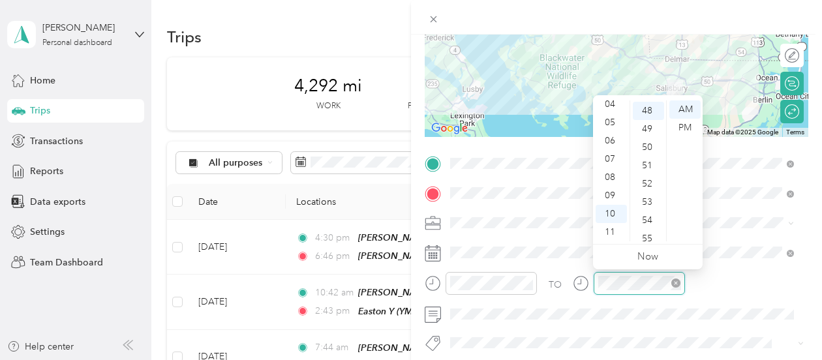
scroll to position [877, 0]
click at [607, 147] on div "04" at bounding box center [611, 148] width 31 height 18
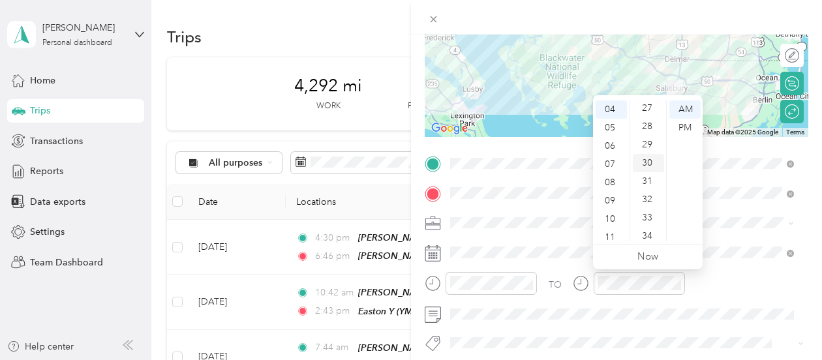
click at [649, 162] on div "30" at bounding box center [648, 163] width 31 height 18
click at [690, 127] on div "PM" at bounding box center [684, 128] width 31 height 18
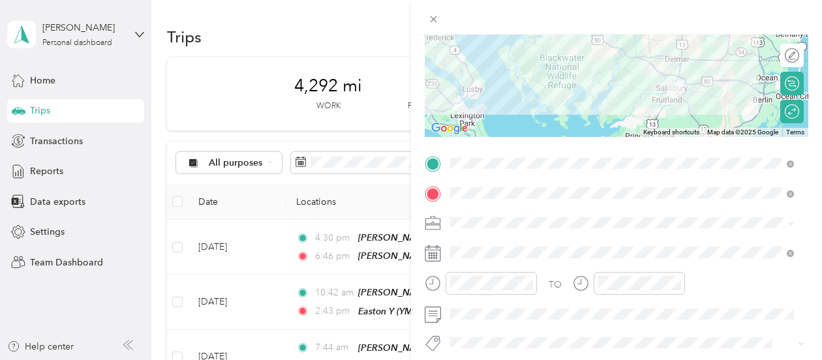
click at [497, 318] on span "3235 - Mileage" at bounding box center [491, 314] width 55 height 12
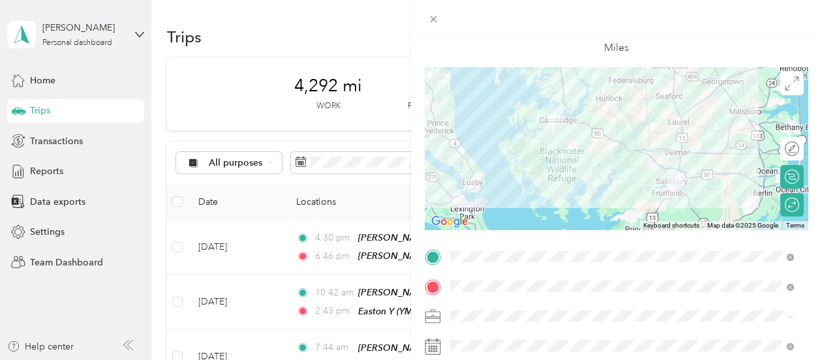
scroll to position [0, 0]
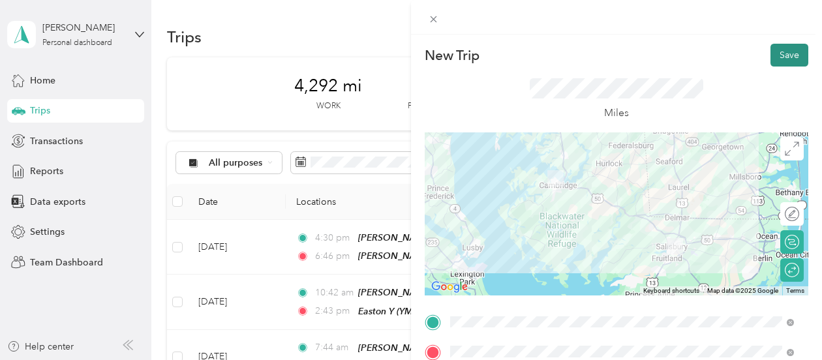
click at [781, 54] on button "Save" at bounding box center [790, 55] width 38 height 23
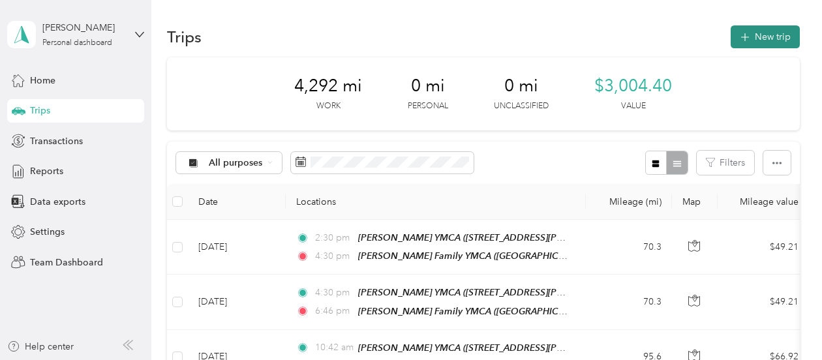
click at [756, 38] on button "New trip" at bounding box center [765, 36] width 69 height 23
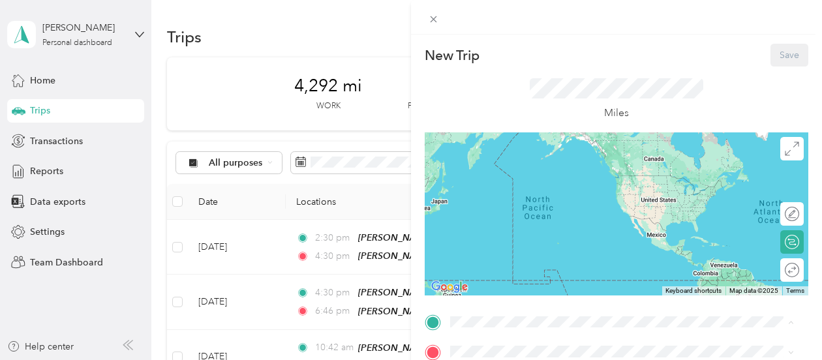
click at [518, 224] on span "[STREET_ADDRESS][PERSON_NAME][PERSON_NAME]" at bounding box center [589, 223] width 228 height 11
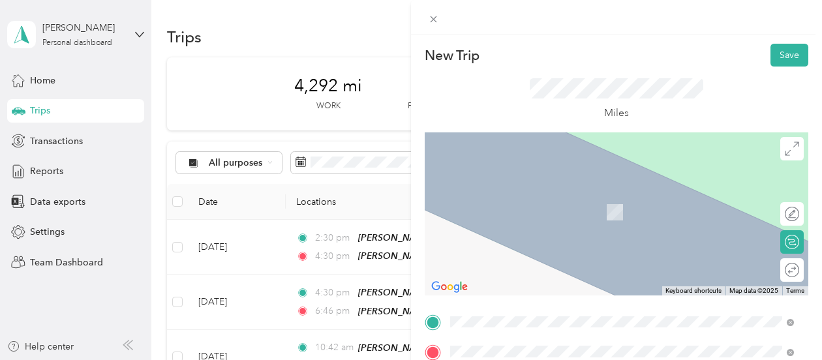
click at [526, 207] on span "[STREET_ADDRESS][US_STATE]" at bounding box center [540, 207] width 131 height 12
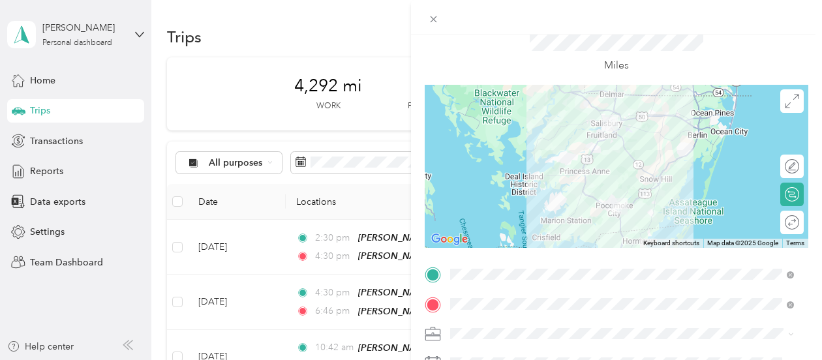
scroll to position [131, 0]
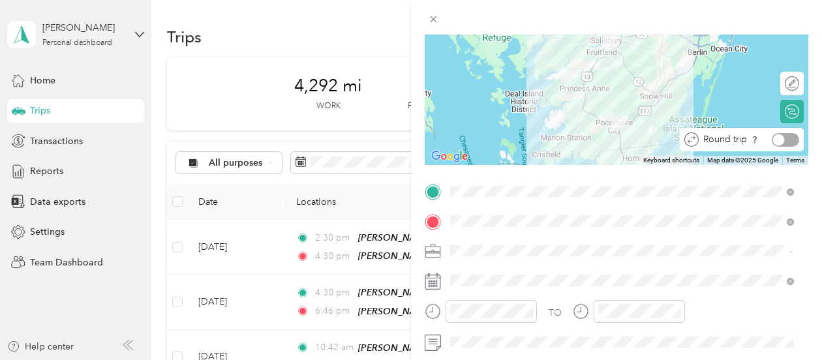
click at [780, 143] on div at bounding box center [785, 140] width 27 height 14
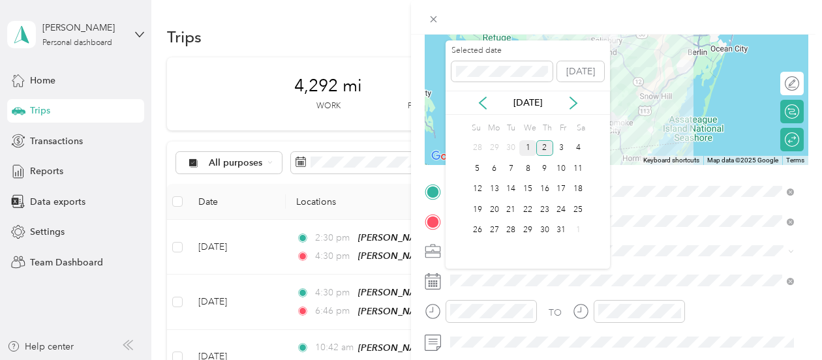
click at [529, 143] on div "1" at bounding box center [527, 148] width 17 height 16
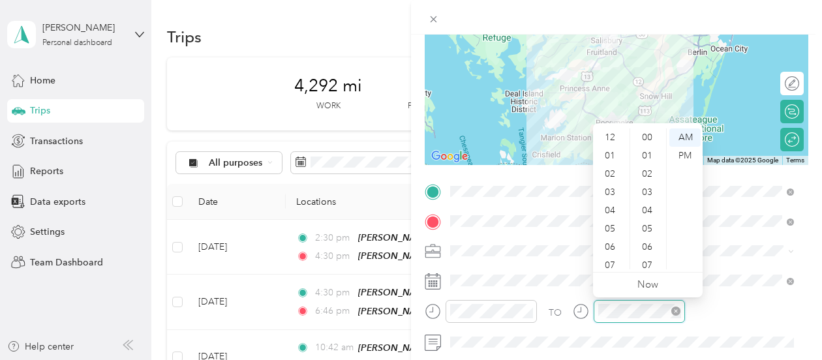
scroll to position [78, 0]
click at [608, 258] on div "11" at bounding box center [611, 260] width 31 height 18
click at [653, 200] on div "30" at bounding box center [648, 203] width 31 height 18
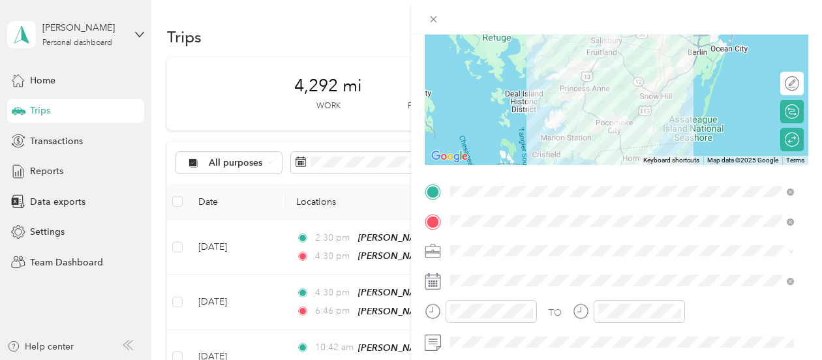
scroll to position [175, 0]
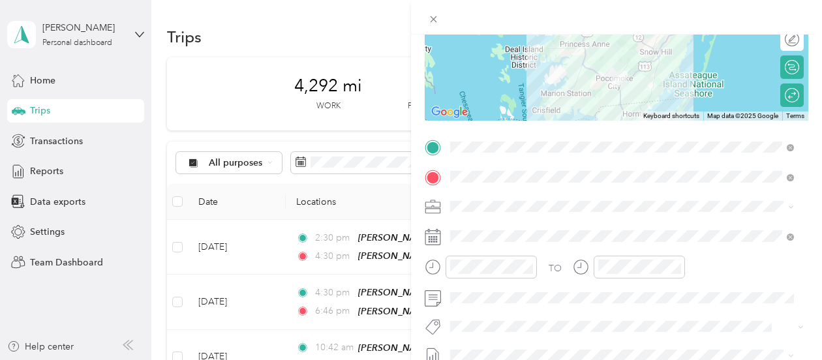
click at [487, 306] on li "3235 - Mileage" at bounding box center [622, 300] width 353 height 25
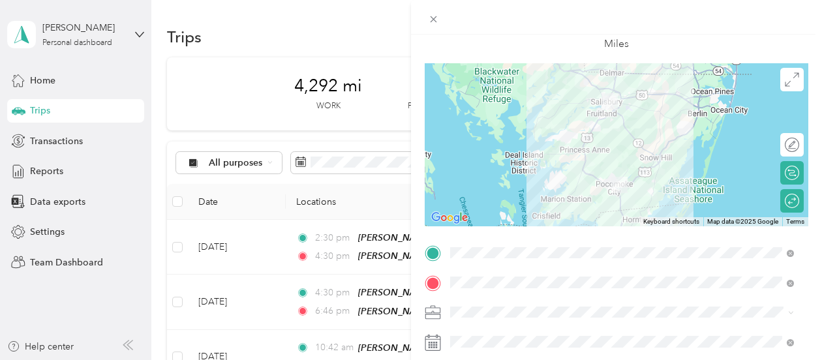
scroll to position [3, 0]
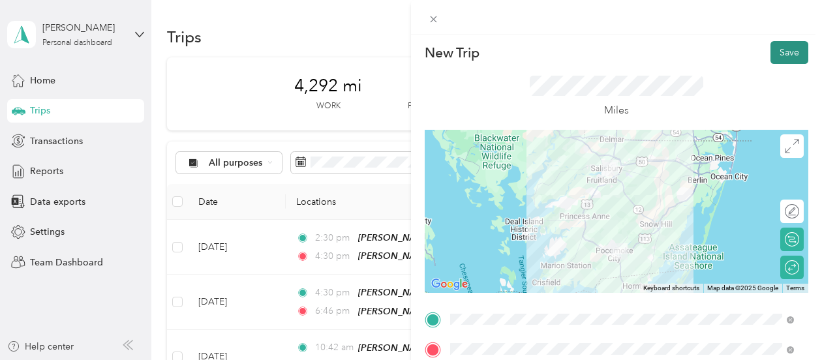
click at [771, 52] on button "Save" at bounding box center [790, 52] width 38 height 23
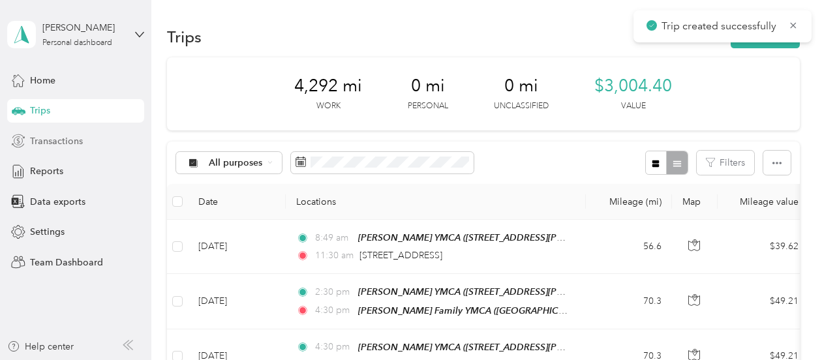
click at [72, 142] on span "Transactions" at bounding box center [56, 141] width 53 height 14
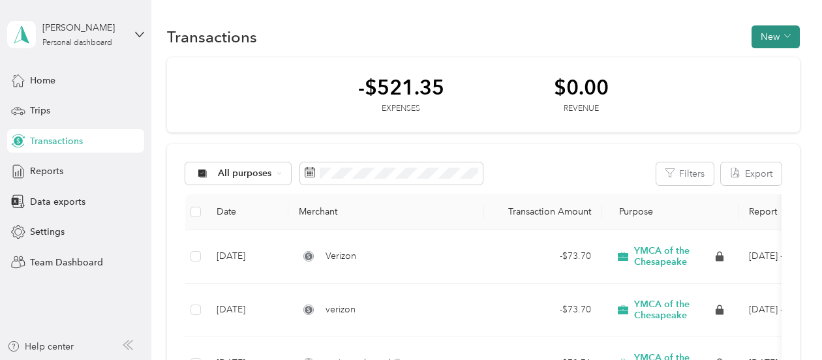
click at [761, 40] on button "New" at bounding box center [776, 36] width 48 height 23
click at [763, 63] on span "Expense" at bounding box center [768, 62] width 35 height 14
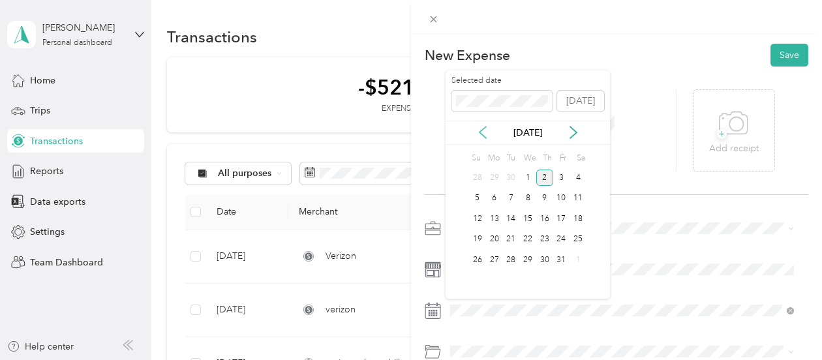
click at [482, 132] on icon at bounding box center [482, 132] width 13 height 13
click at [514, 177] on div "2" at bounding box center [510, 178] width 17 height 16
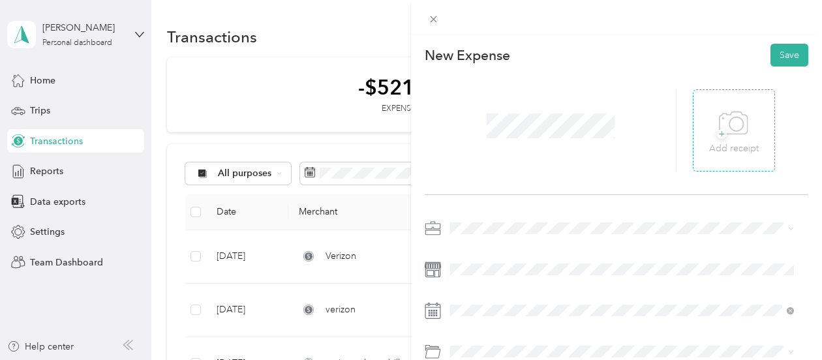
click at [717, 136] on span "+" at bounding box center [722, 134] width 10 height 10
click at [786, 59] on button "Save" at bounding box center [790, 55] width 38 height 23
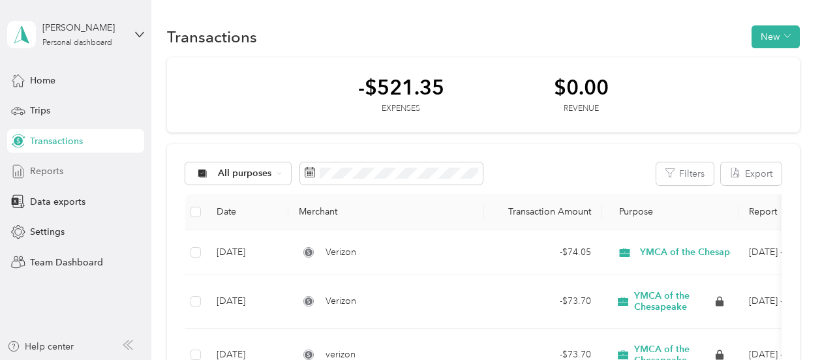
click at [52, 172] on span "Reports" at bounding box center [46, 171] width 33 height 14
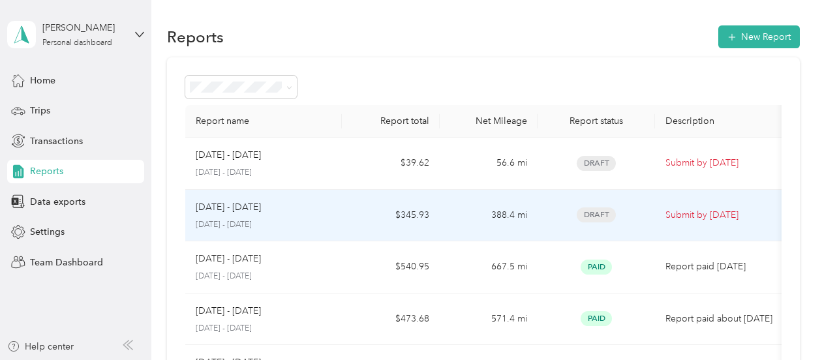
click at [601, 211] on span "Draft" at bounding box center [596, 214] width 39 height 15
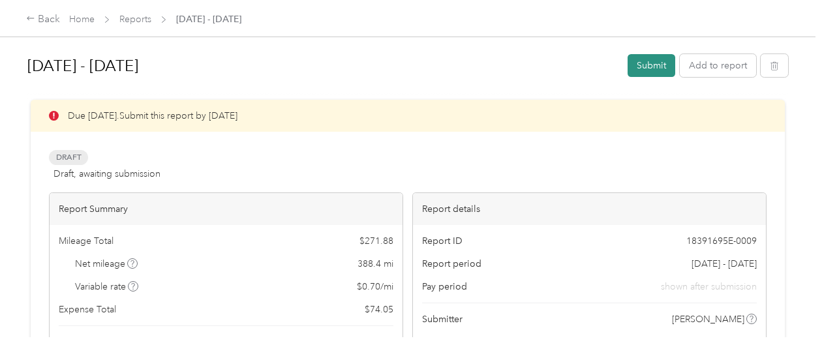
click at [658, 62] on button "Submit" at bounding box center [652, 65] width 48 height 23
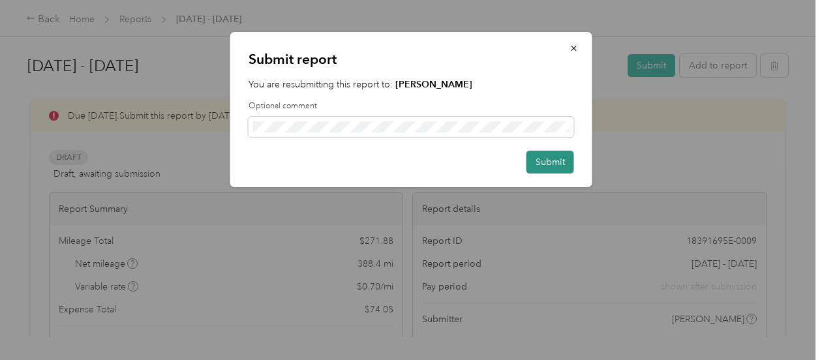
click at [561, 157] on button "Submit" at bounding box center [551, 162] width 48 height 23
